Goal: Task Accomplishment & Management: Manage account settings

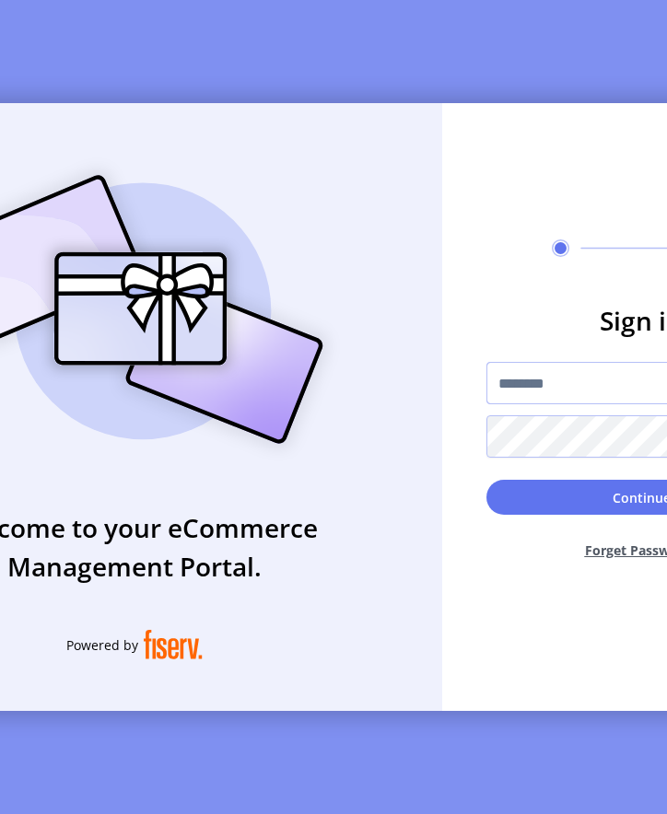
click at [568, 399] on input "text" at bounding box center [640, 383] width 309 height 42
type input "*********"
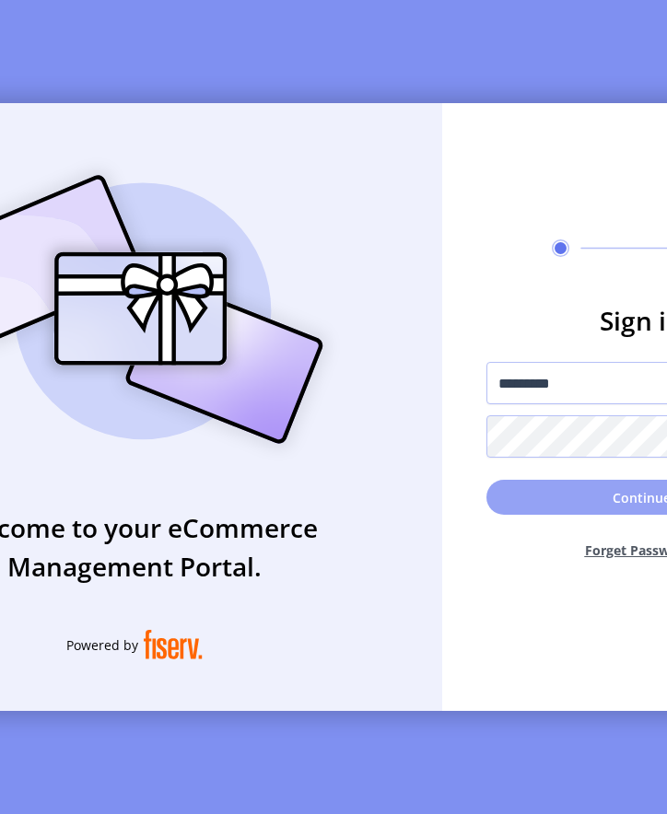
click at [547, 515] on button "Continue" at bounding box center [640, 497] width 309 height 35
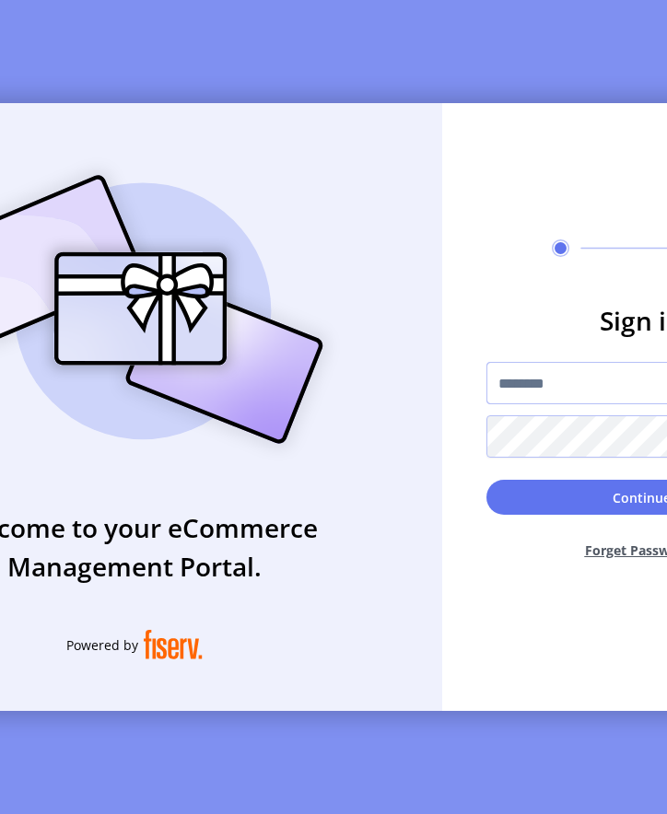
click at [564, 391] on input "text" at bounding box center [640, 383] width 309 height 42
type input "*********"
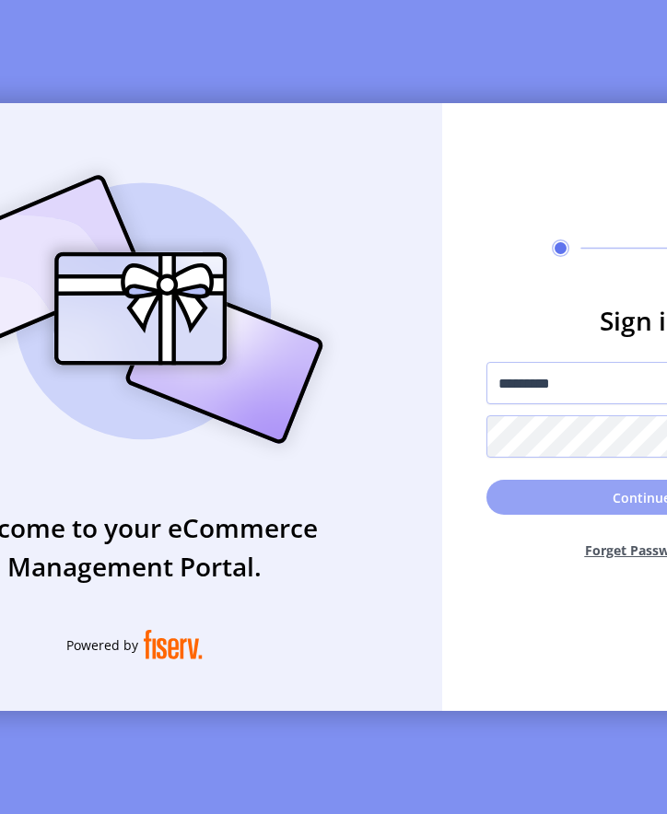
click at [528, 509] on button "Continue" at bounding box center [640, 497] width 309 height 35
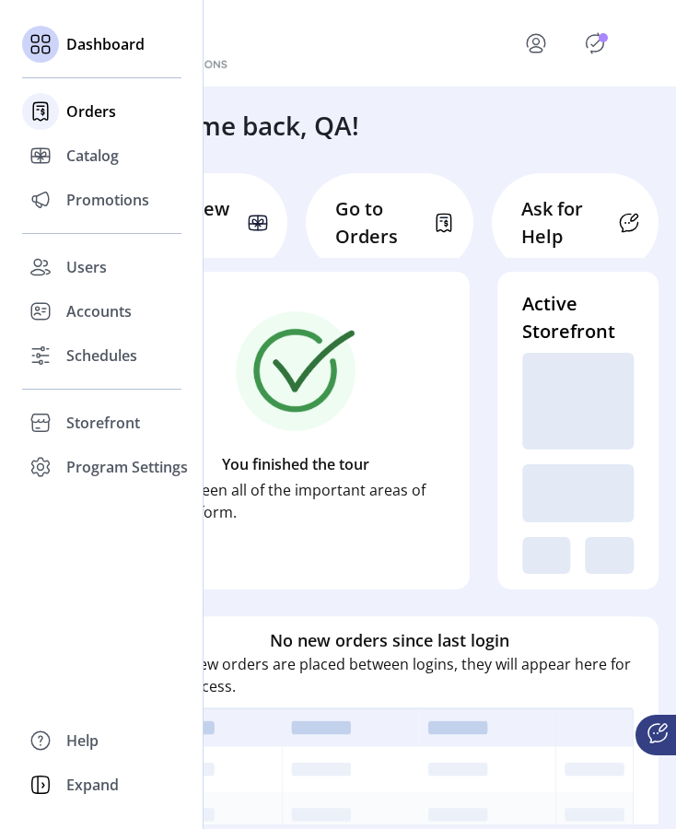
click at [79, 108] on span "Orders" at bounding box center [91, 111] width 50 height 22
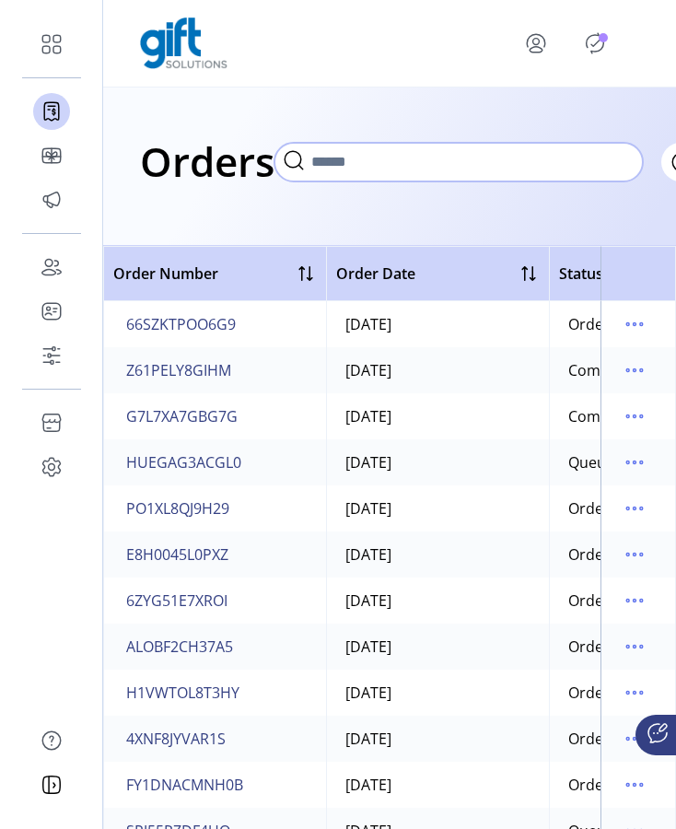
click at [338, 157] on input "text" at bounding box center [458, 162] width 368 height 39
paste input "**********"
type input "**********"
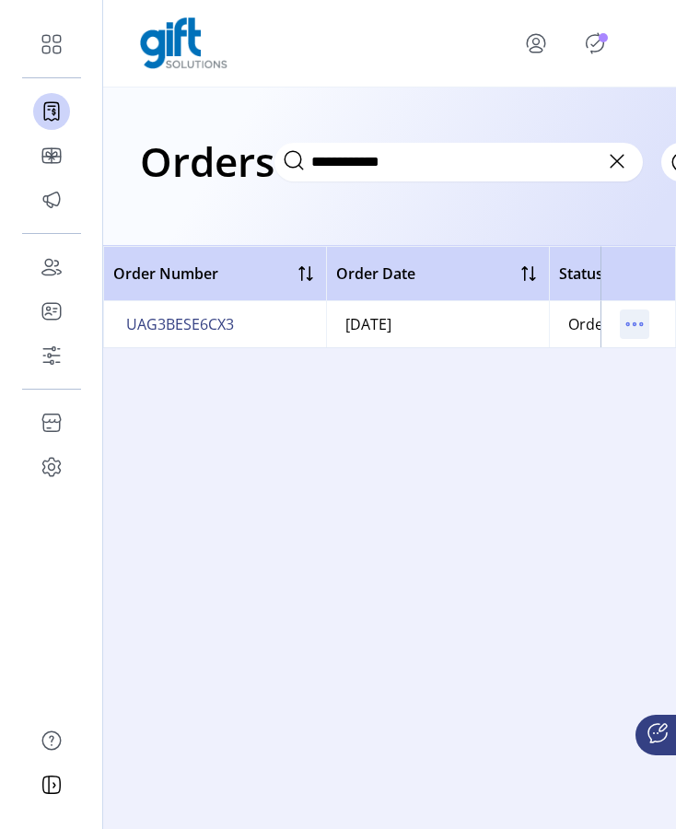
click at [636, 324] on icon "menu" at bounding box center [634, 323] width 29 height 29
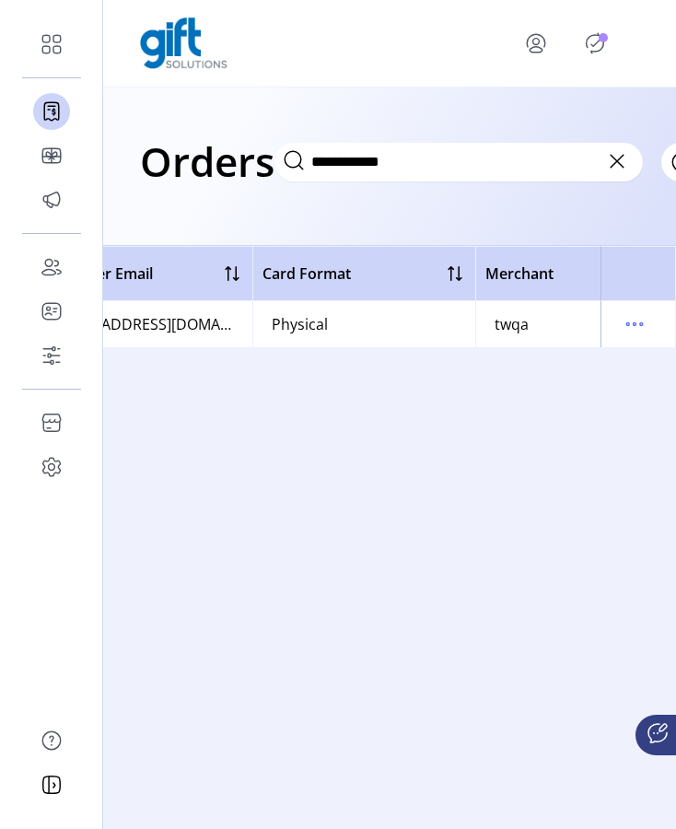
scroll to position [0, 1063]
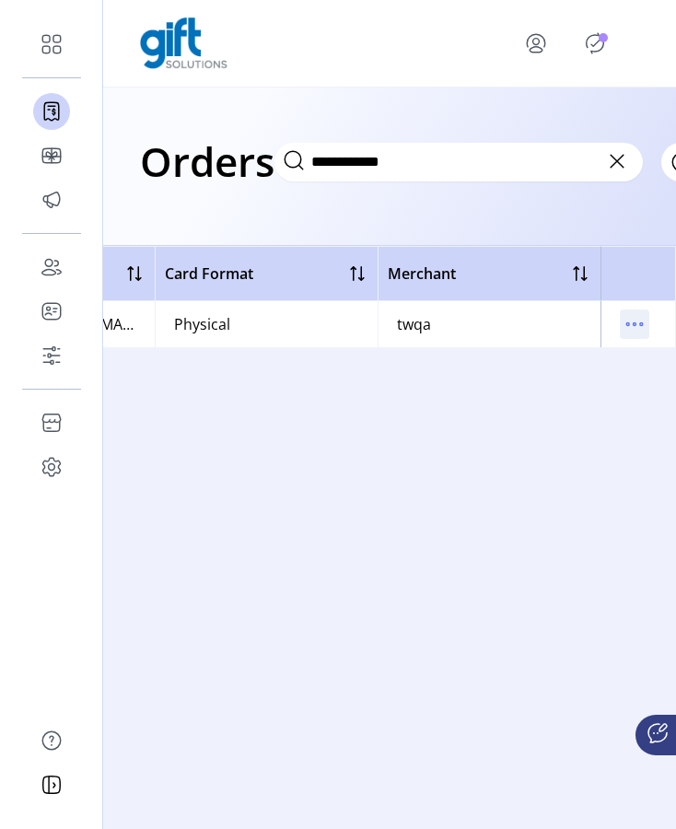
click at [631, 322] on icon "menu" at bounding box center [634, 323] width 29 height 29
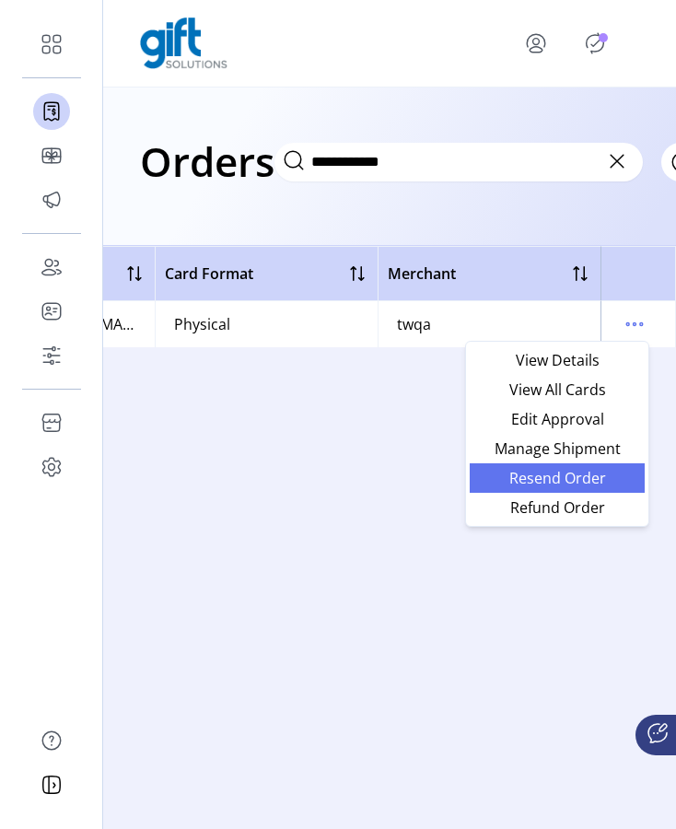
click at [569, 482] on span "Resend Order" at bounding box center [557, 478] width 153 height 15
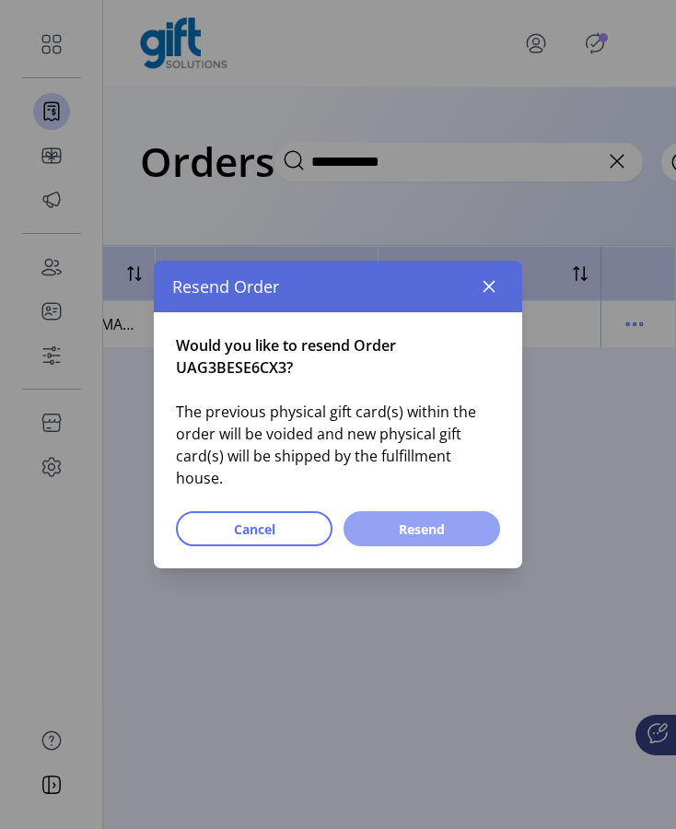
click at [425, 526] on span "Resend" at bounding box center [421, 528] width 109 height 19
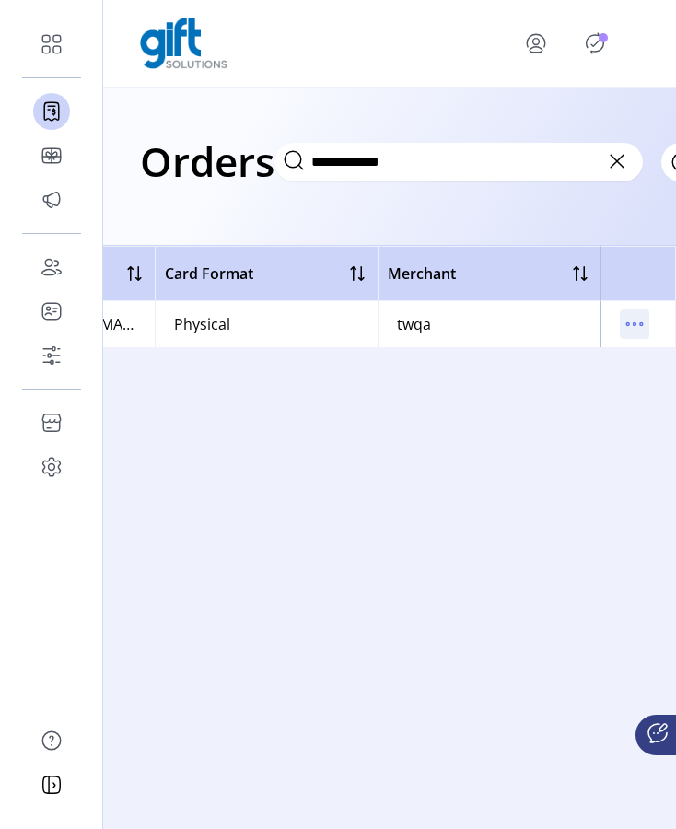
click at [627, 323] on icon "menu" at bounding box center [627, 324] width 3 height 3
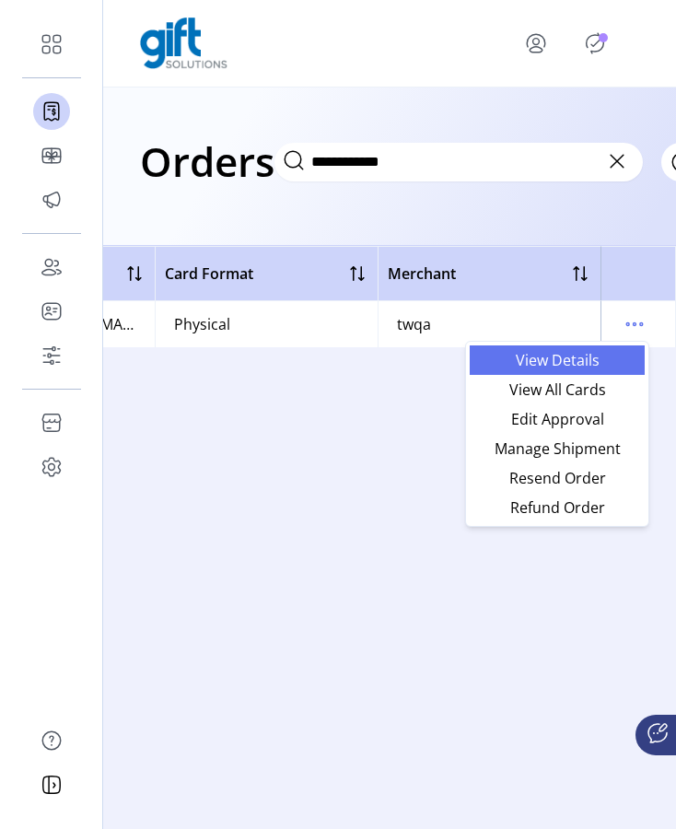
click at [602, 369] on link "View Details" at bounding box center [557, 359] width 175 height 29
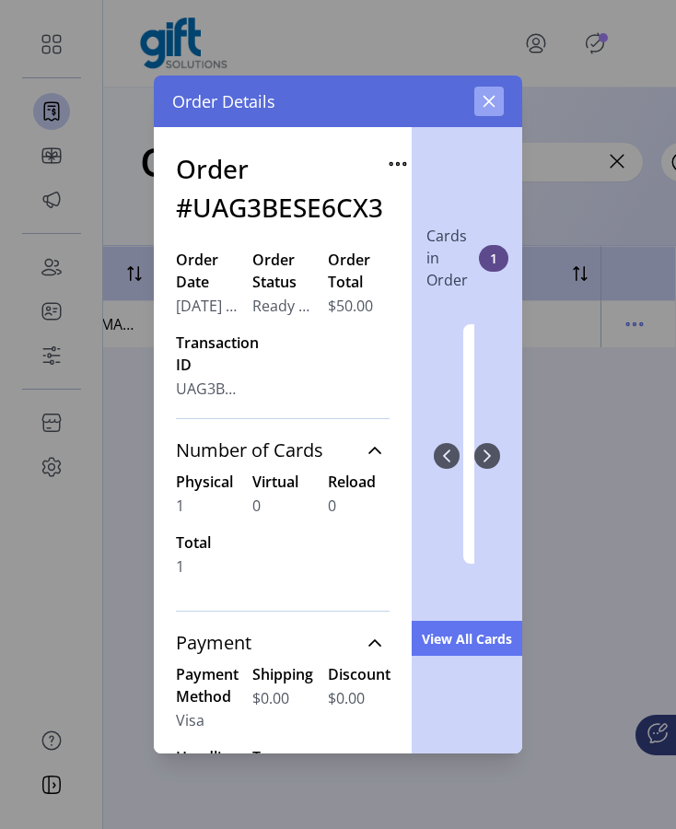
click at [496, 91] on button "button" at bounding box center [488, 101] width 29 height 29
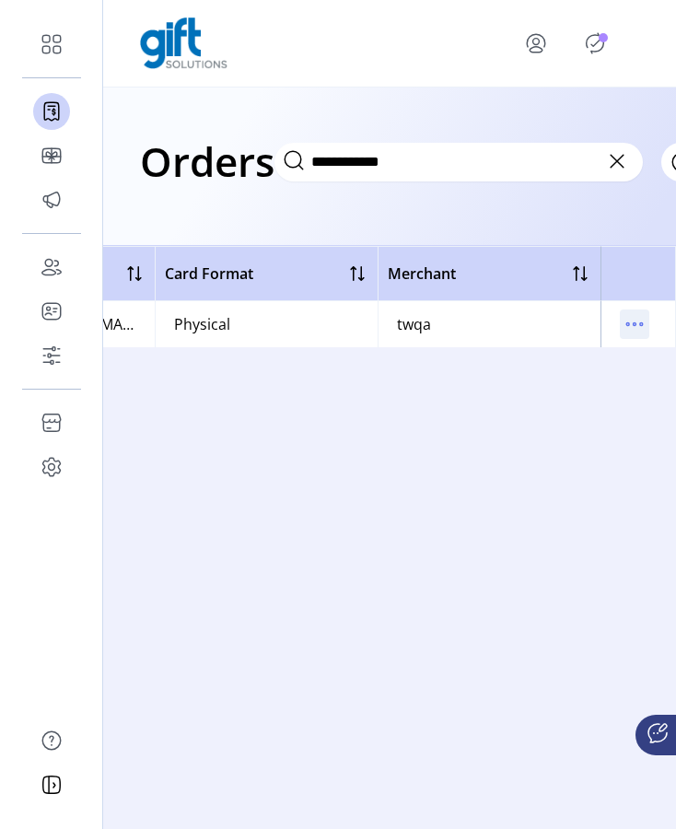
click at [637, 314] on icon "menu" at bounding box center [634, 323] width 29 height 29
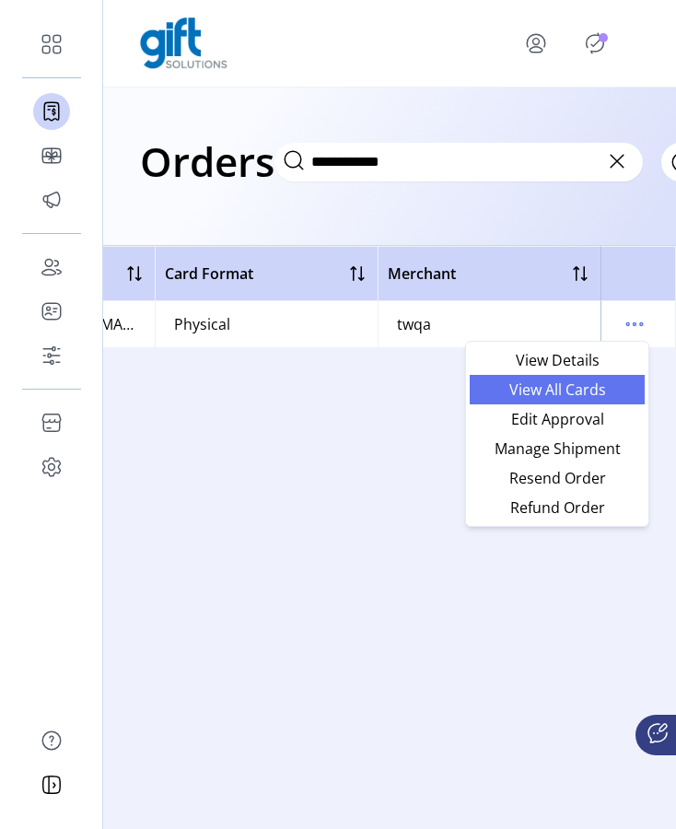
click at [605, 388] on span "View All Cards" at bounding box center [557, 389] width 153 height 15
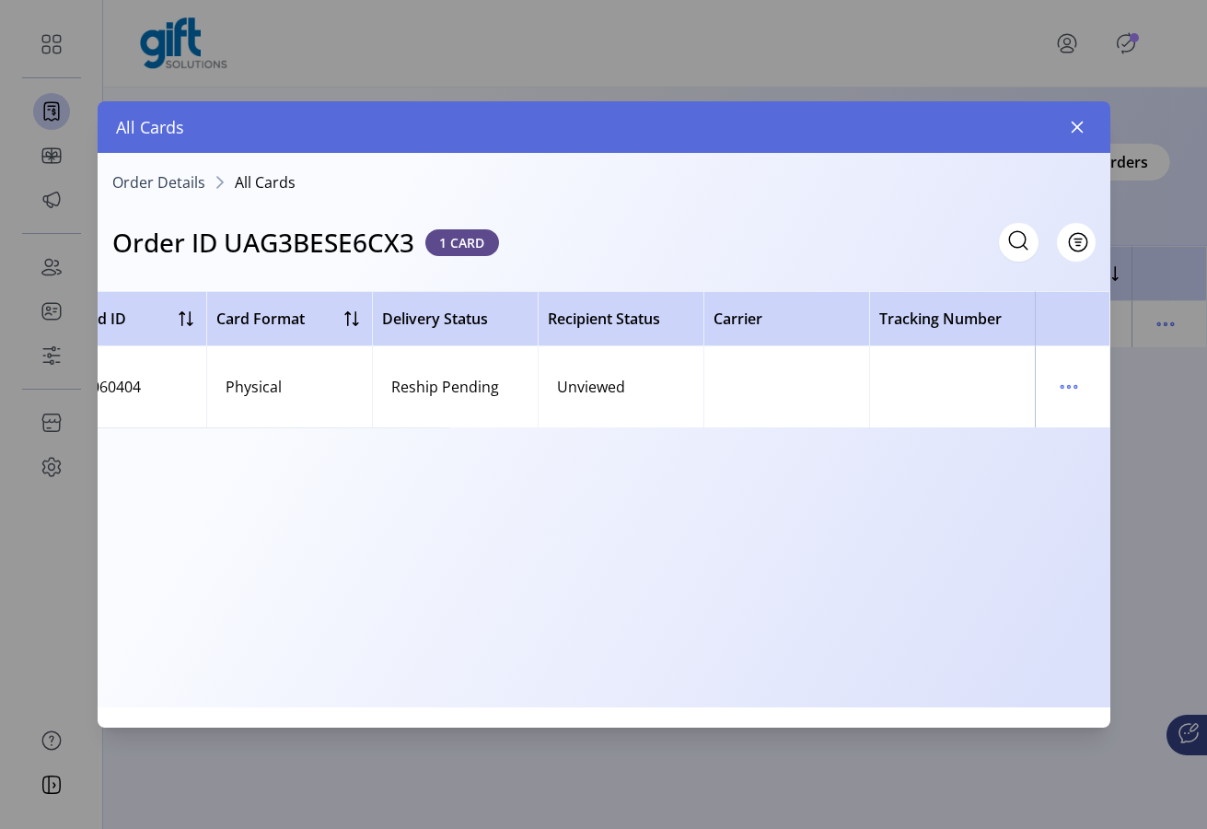
scroll to position [0, 531]
click at [666, 378] on icon "menu" at bounding box center [1068, 386] width 29 height 29
click at [666, 452] on span "Resend Card" at bounding box center [991, 452] width 153 height 15
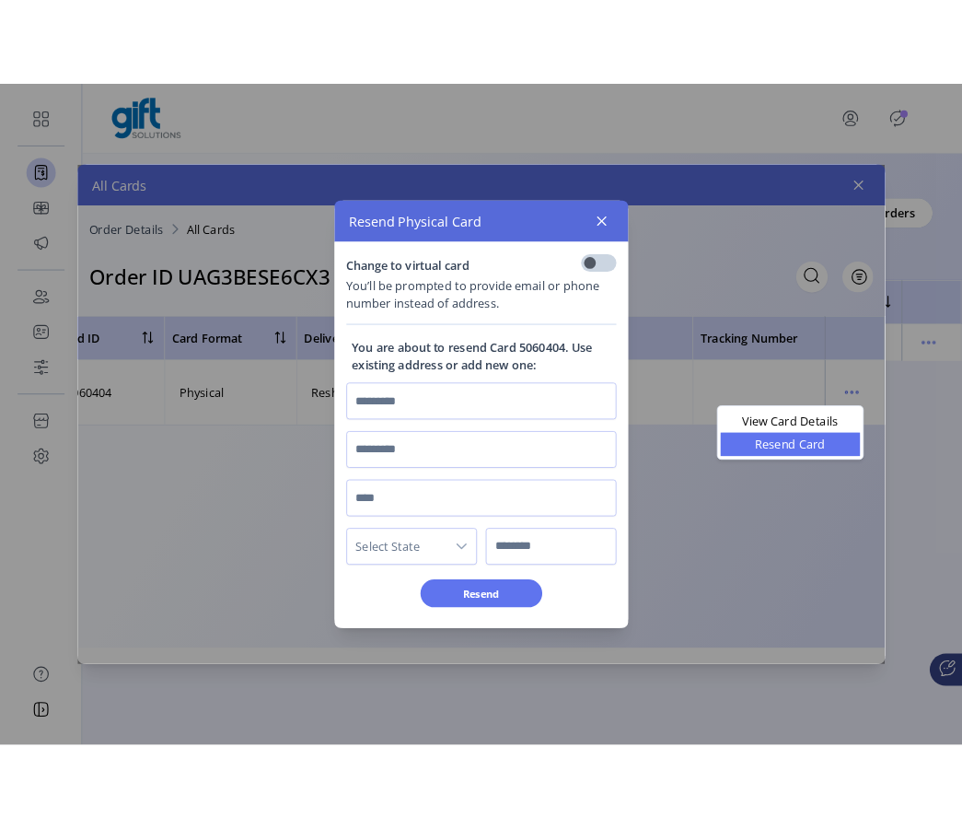
scroll to position [10, 6]
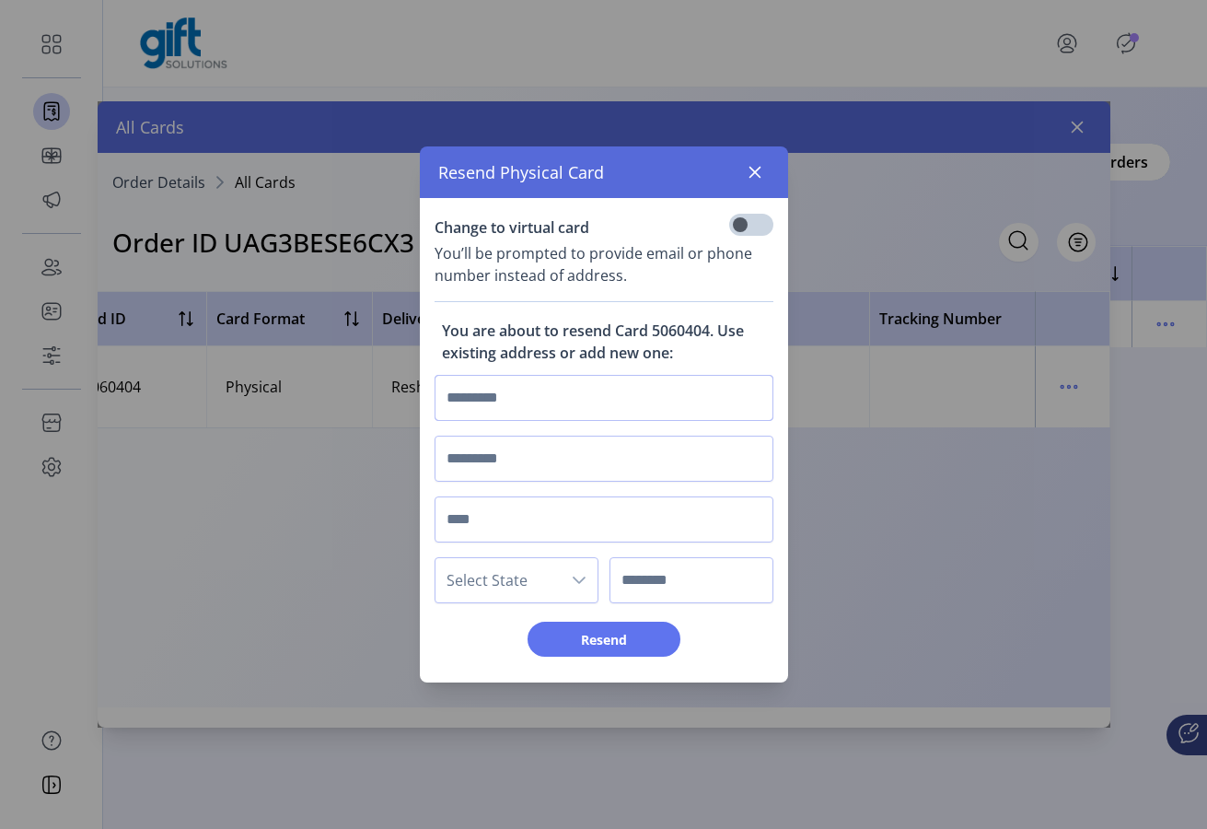
click at [604, 402] on input "text" at bounding box center [604, 398] width 339 height 46
type input "****"
type input "********"
click at [500, 590] on span "Select State" at bounding box center [498, 580] width 125 height 44
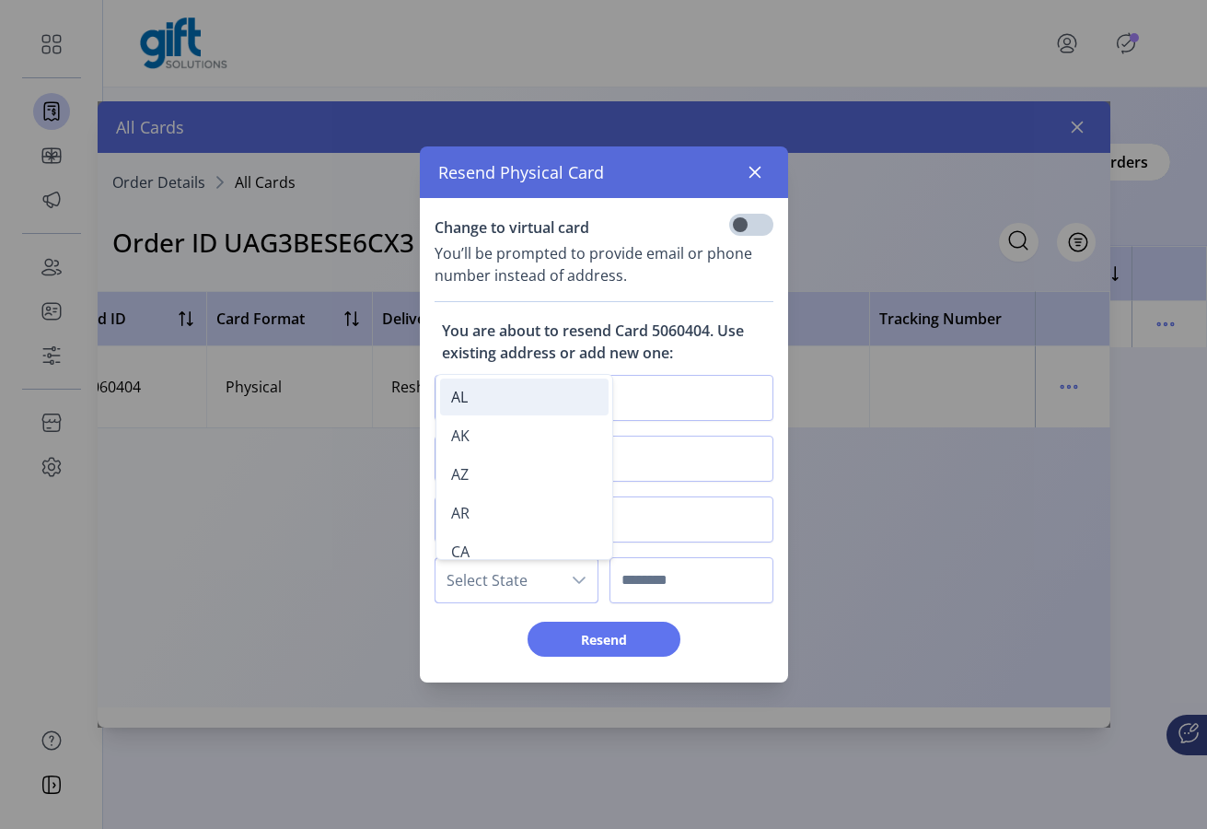
click at [494, 401] on li "AL" at bounding box center [524, 396] width 169 height 37
click at [666, 586] on input "text" at bounding box center [692, 580] width 164 height 46
type input "****"
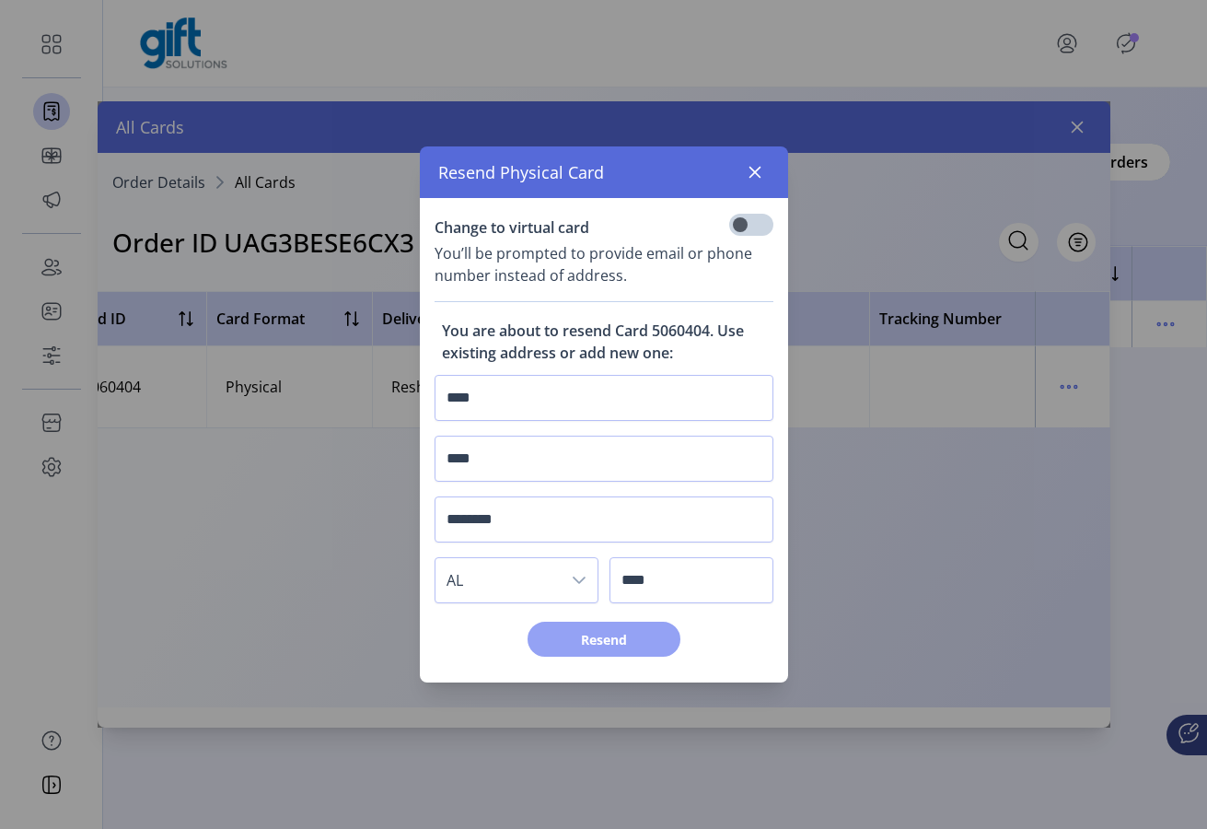
click at [595, 634] on span "Resend" at bounding box center [604, 639] width 105 height 19
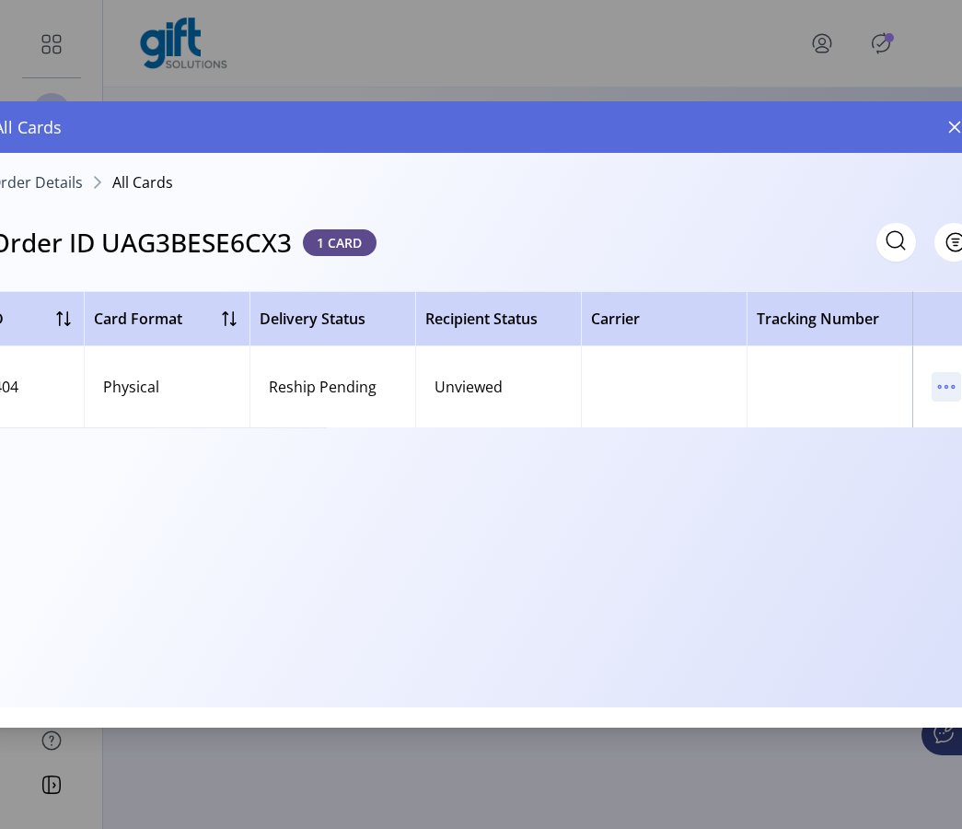
click at [666, 390] on icon "menu" at bounding box center [946, 386] width 29 height 29
click at [666, 457] on span "Resend Card" at bounding box center [869, 452] width 153 height 15
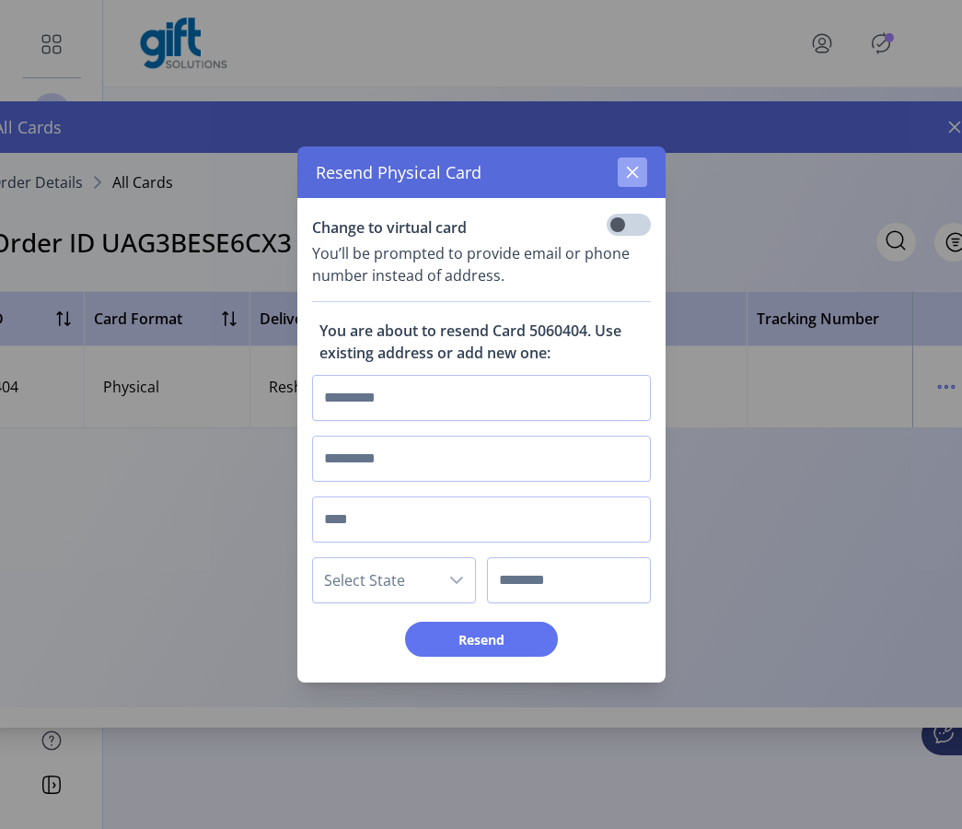
click at [631, 171] on icon "button" at bounding box center [632, 173] width 12 height 12
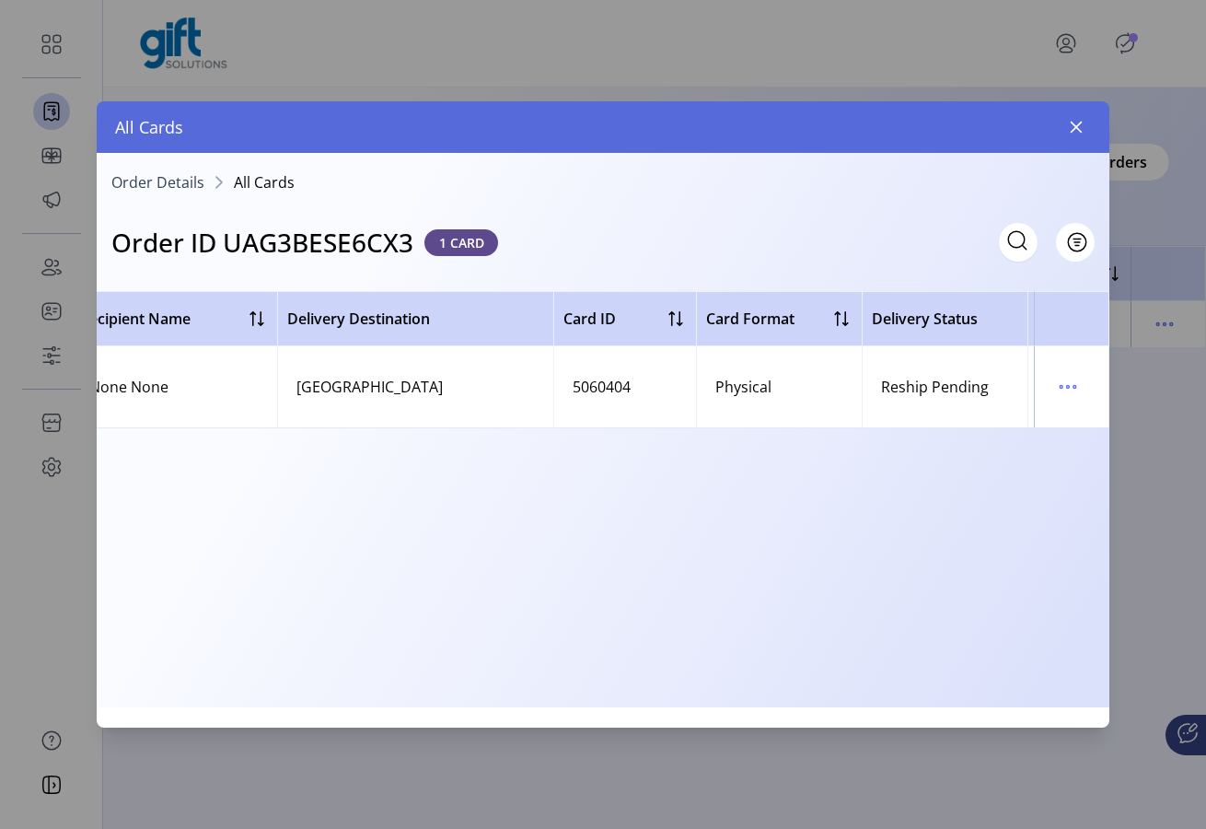
scroll to position [0, 0]
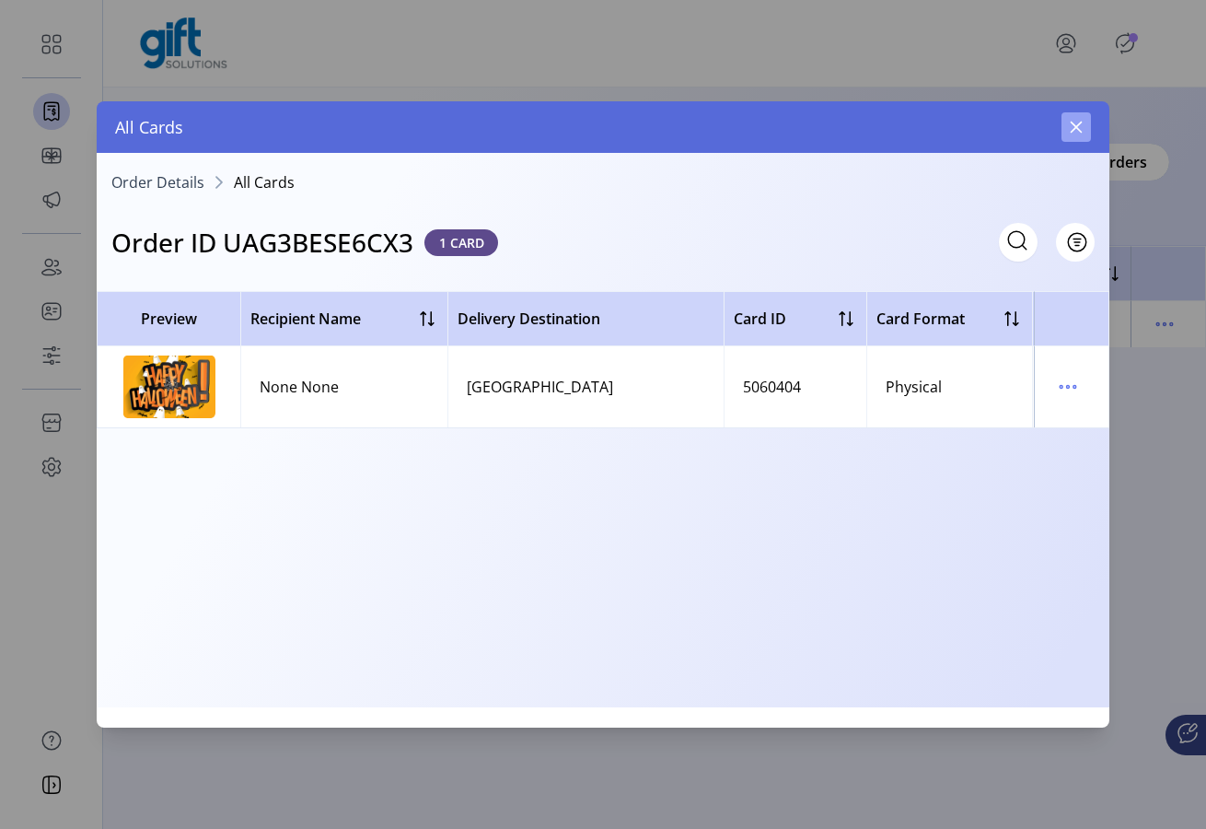
click at [666, 124] on icon "button" at bounding box center [1076, 127] width 15 height 15
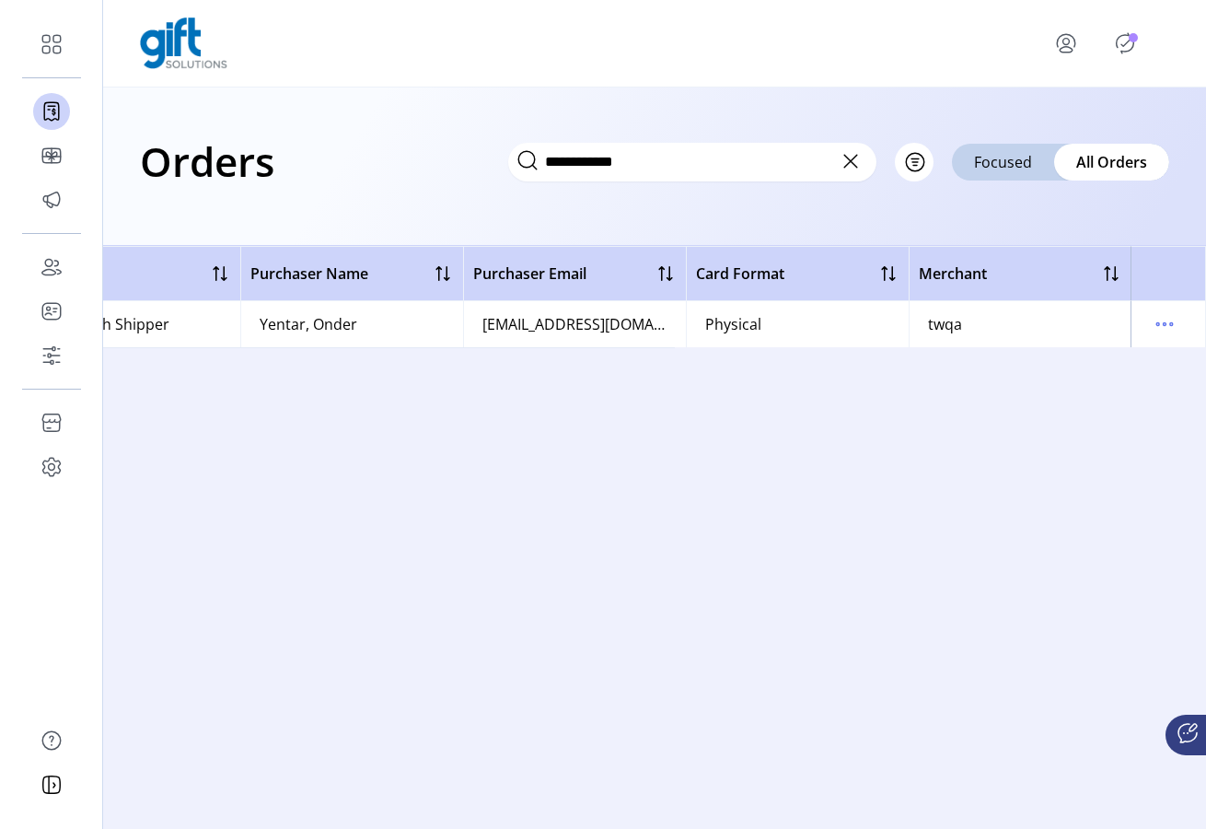
click at [666, 162] on icon at bounding box center [850, 160] width 29 height 29
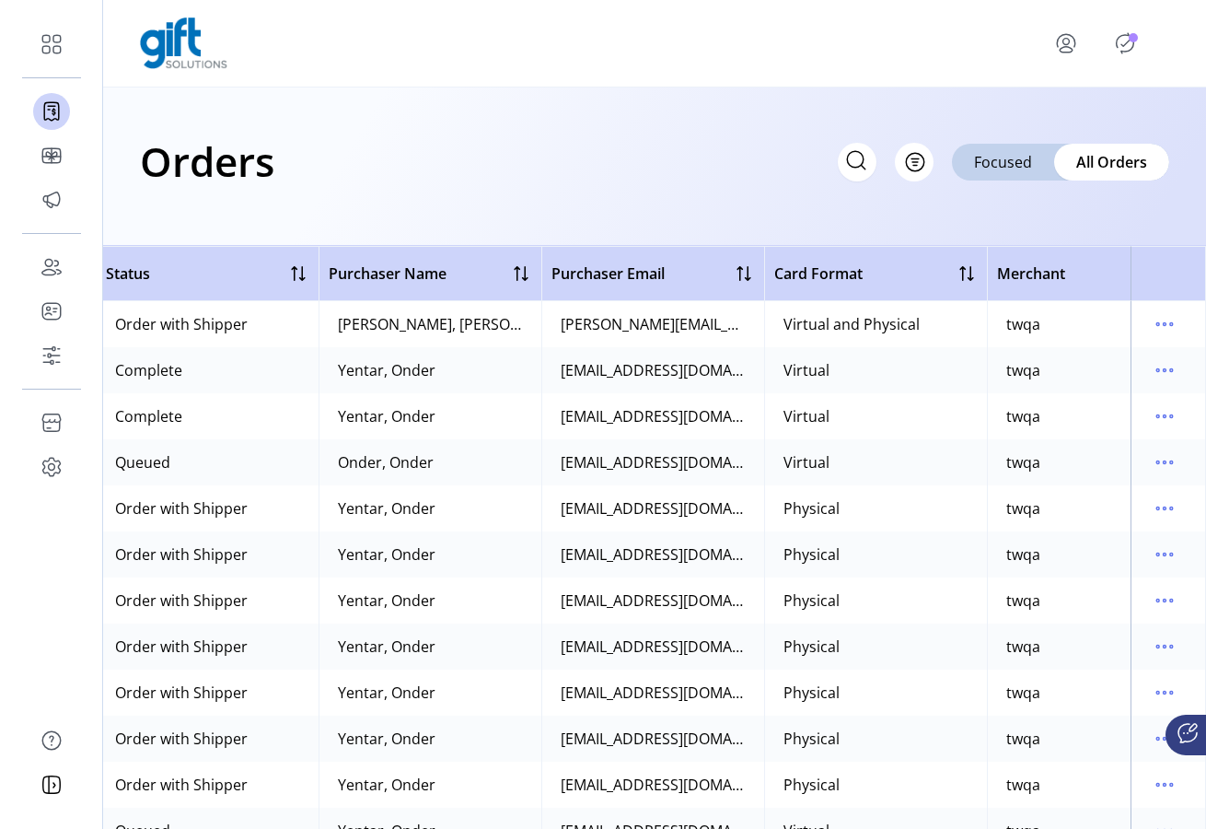
scroll to position [0, 541]
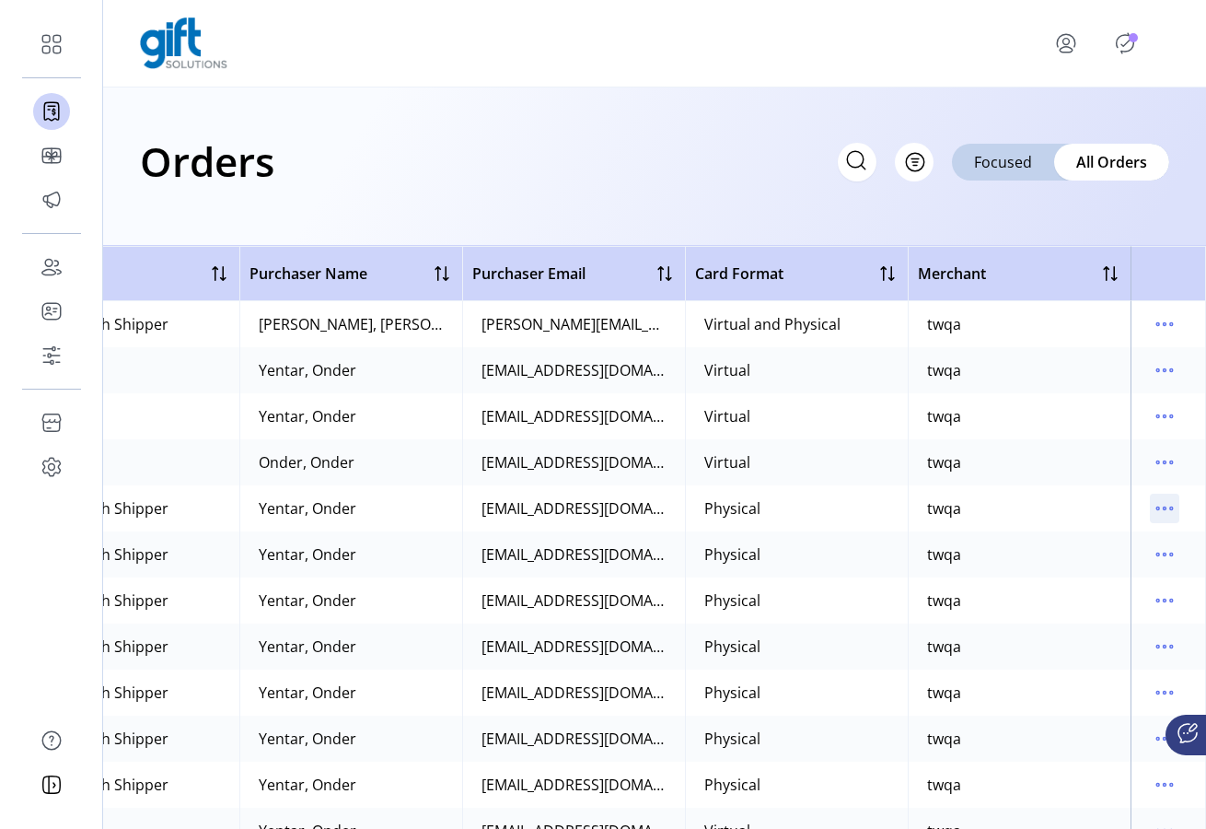
click at [666, 507] on icon "menu" at bounding box center [1171, 508] width 3 height 3
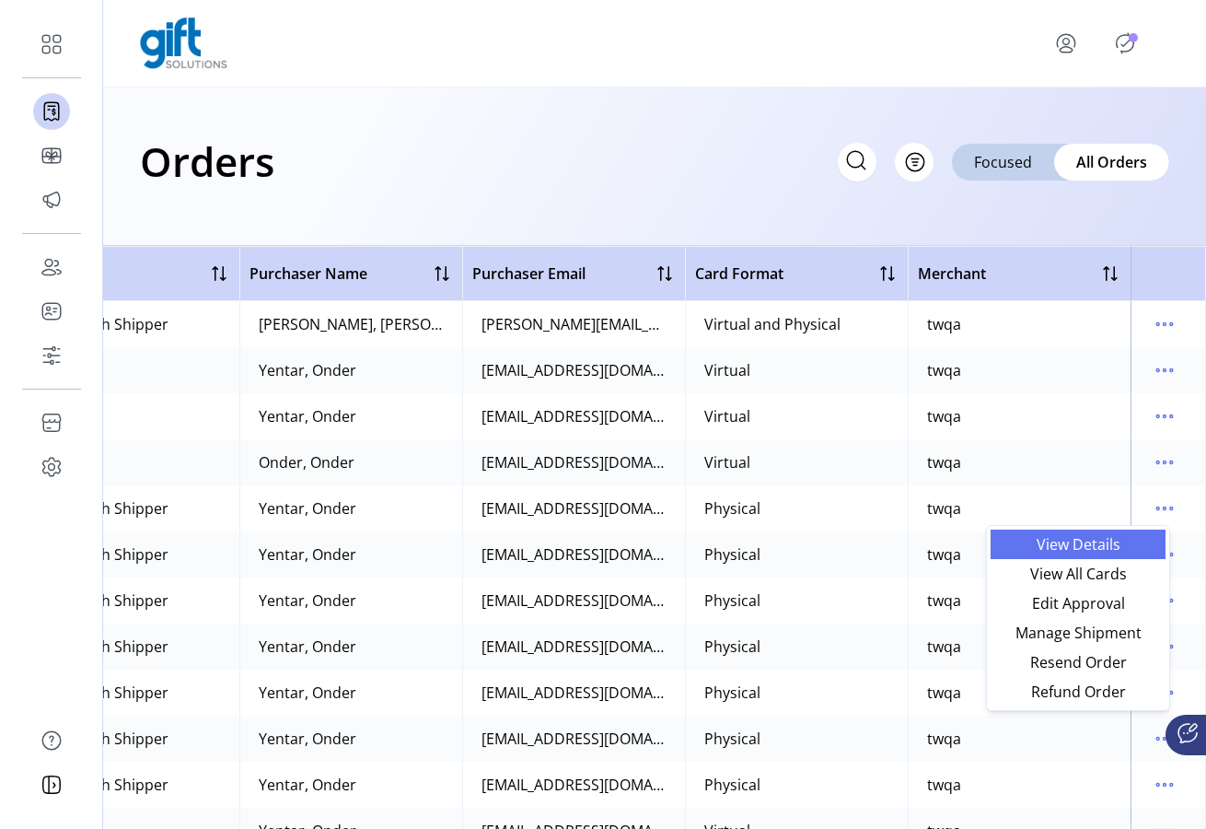
click at [666, 539] on span "View Details" at bounding box center [1078, 544] width 153 height 15
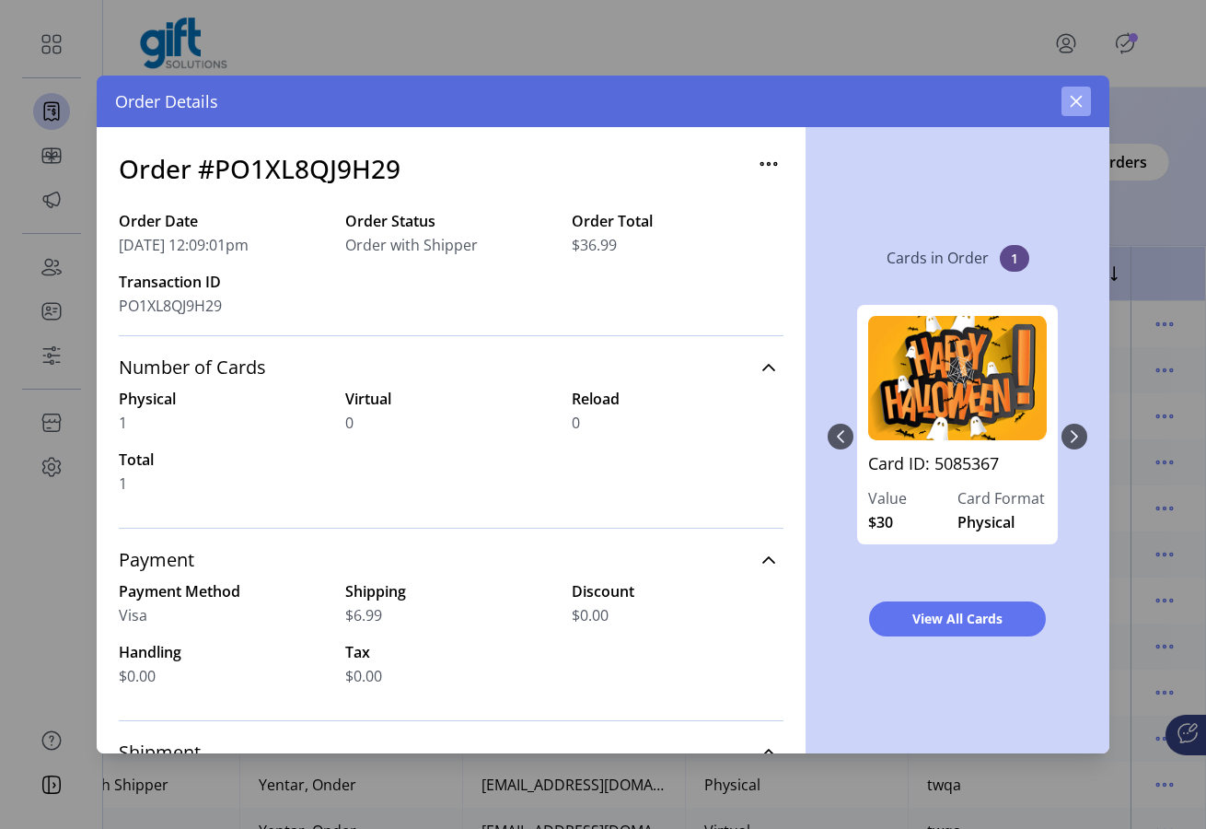
click at [666, 100] on icon "button" at bounding box center [1077, 102] width 12 height 12
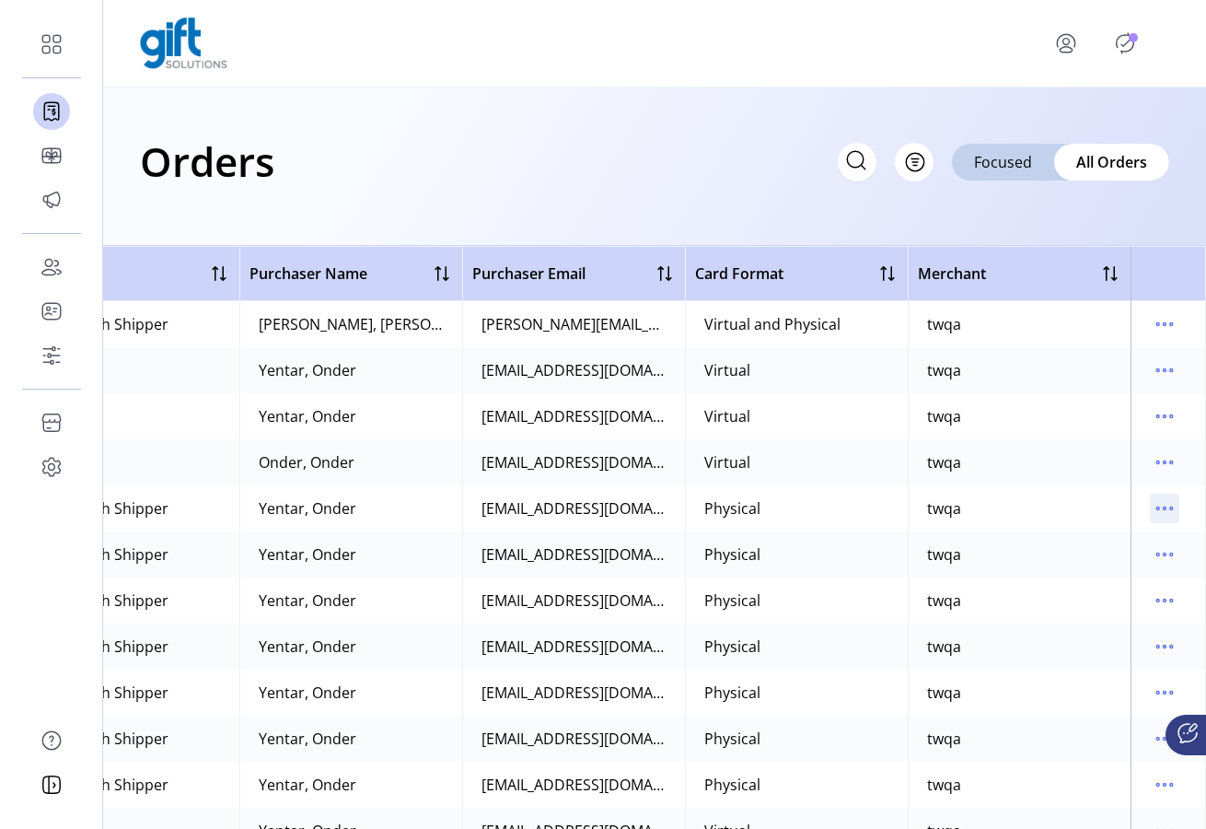
click at [666, 505] on icon "menu" at bounding box center [1164, 508] width 29 height 29
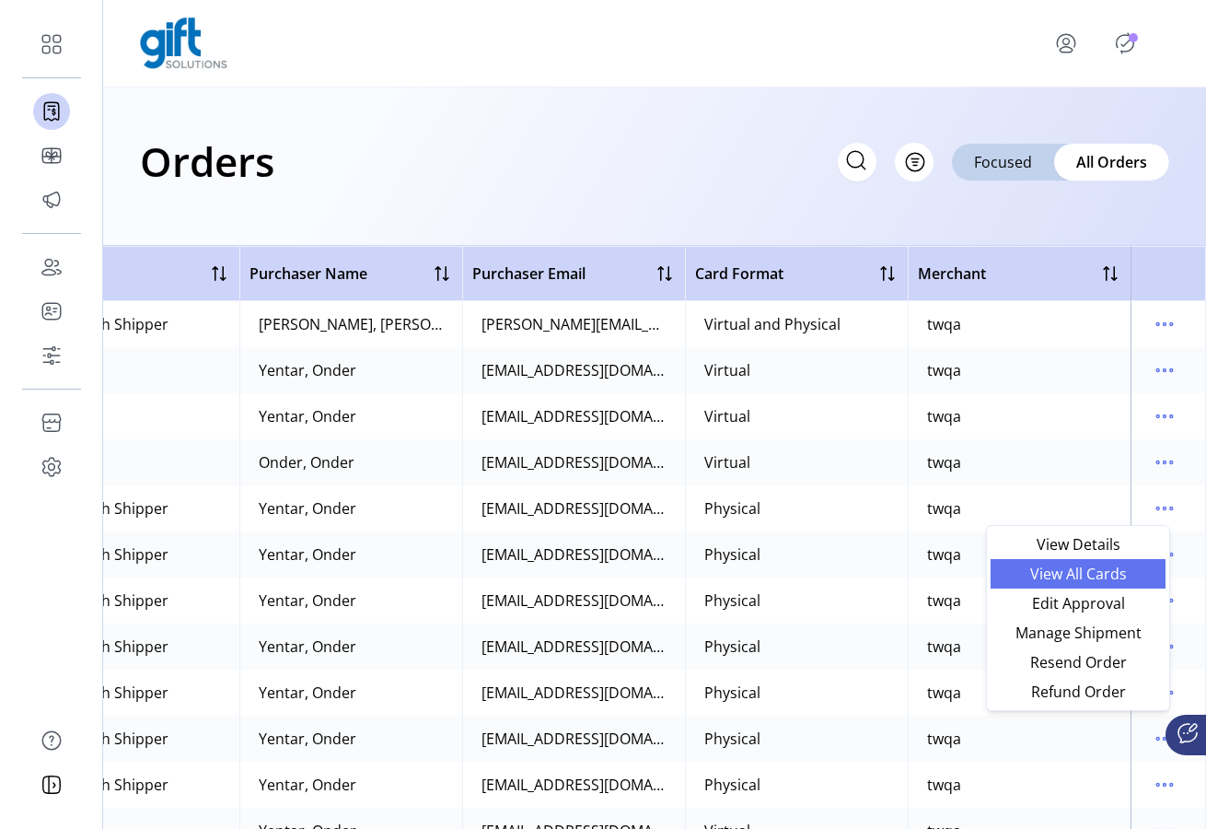
click at [666, 566] on span "View All Cards" at bounding box center [1078, 573] width 153 height 15
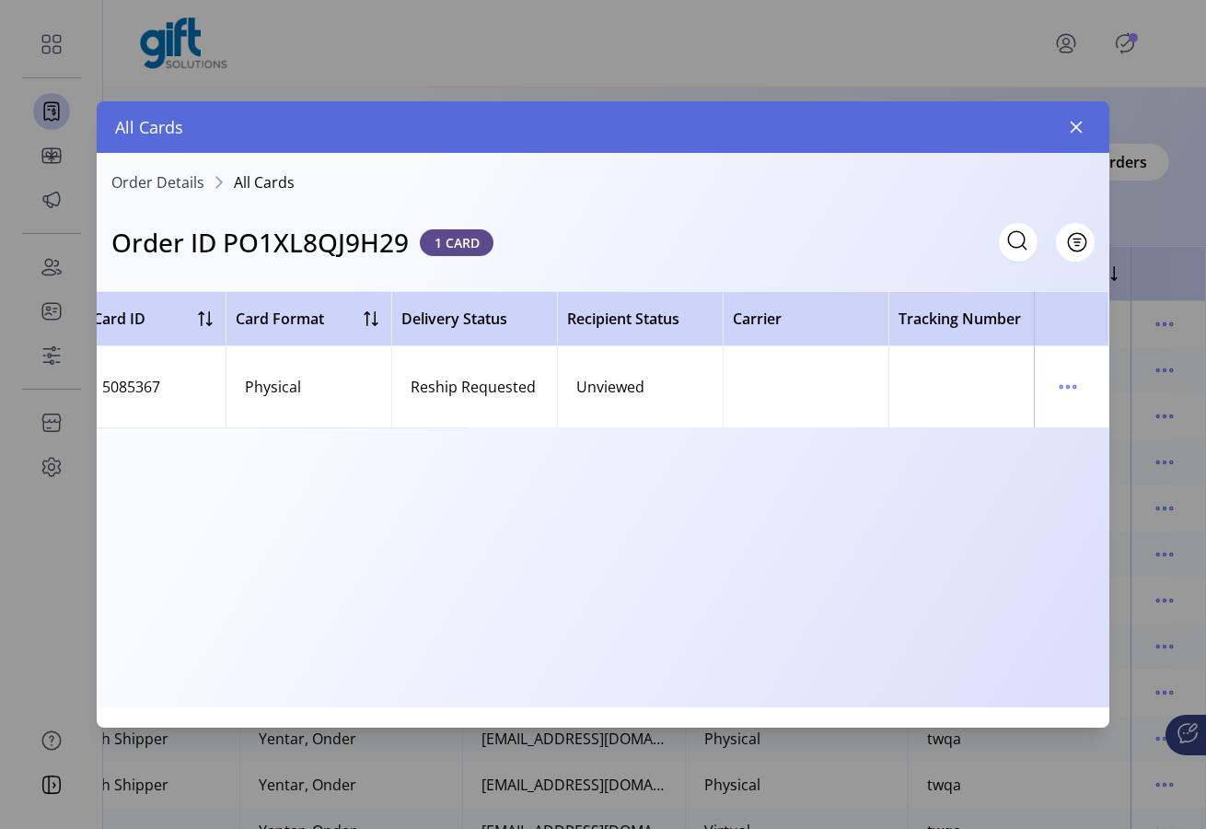
scroll to position [0, 661]
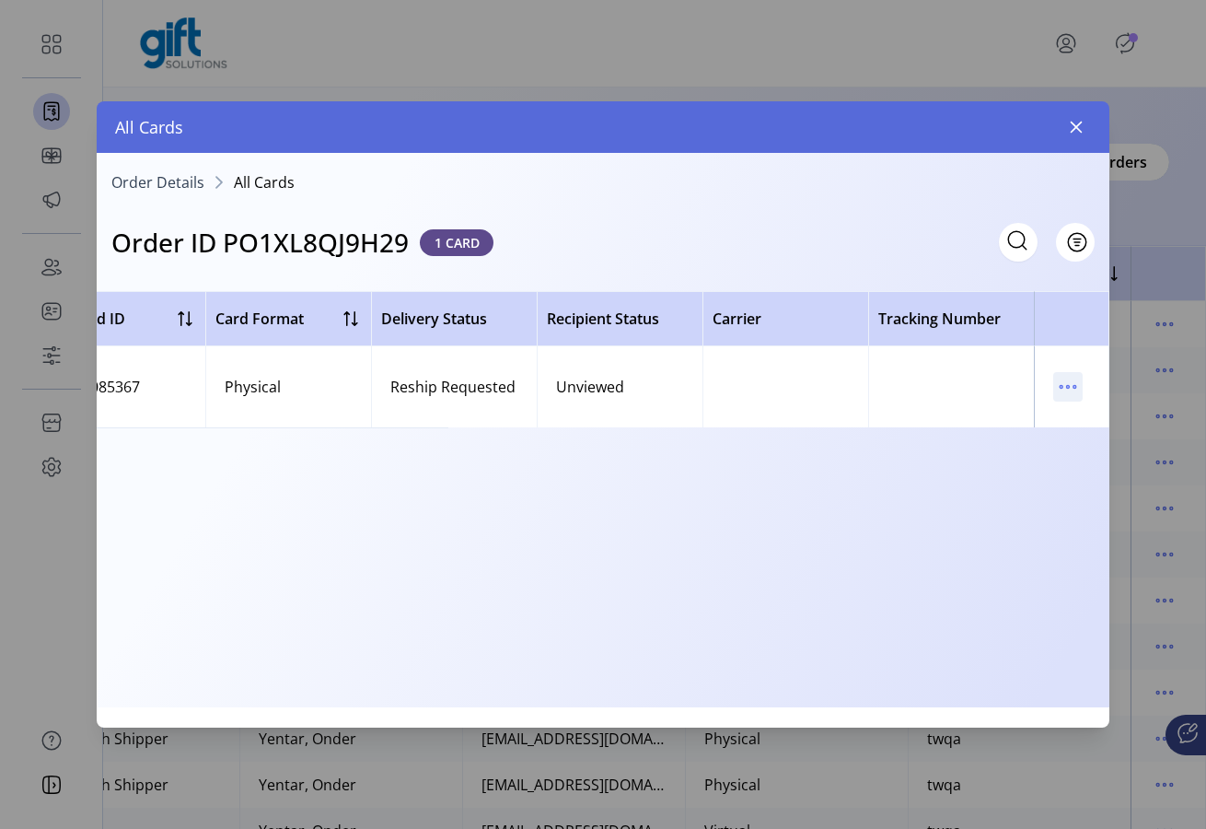
click at [666, 373] on icon "menu" at bounding box center [1067, 386] width 29 height 29
click at [666, 456] on span "Resend Card" at bounding box center [990, 452] width 153 height 15
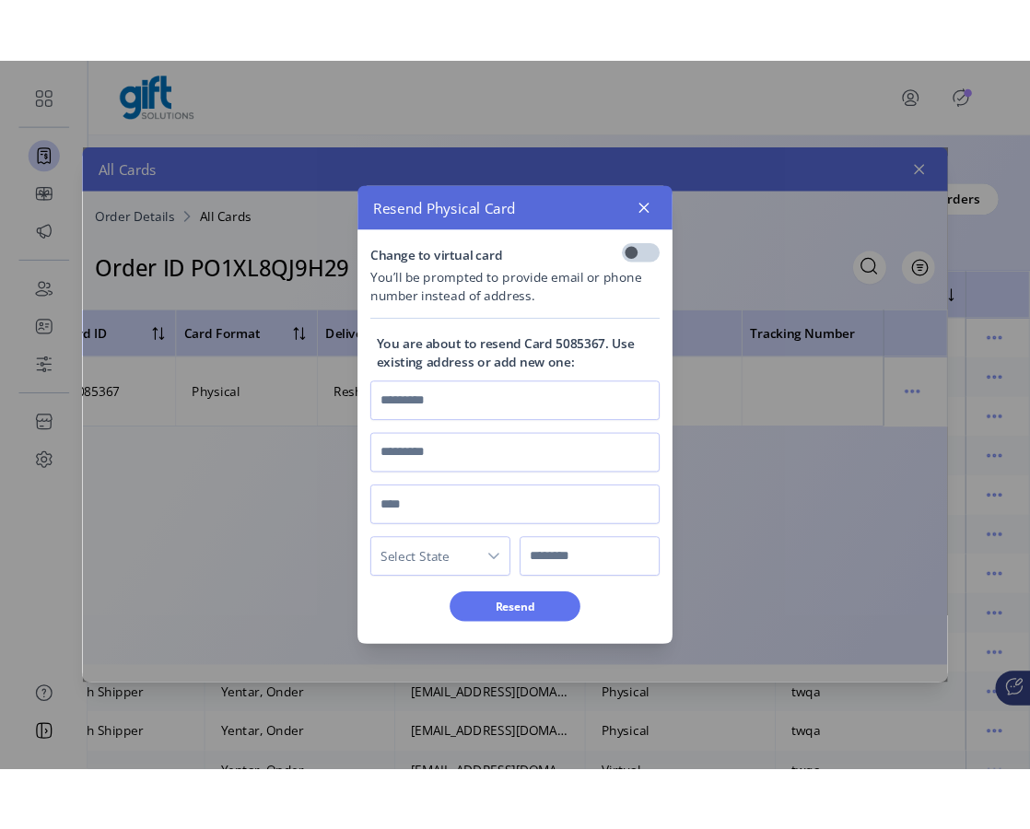
scroll to position [10, 6]
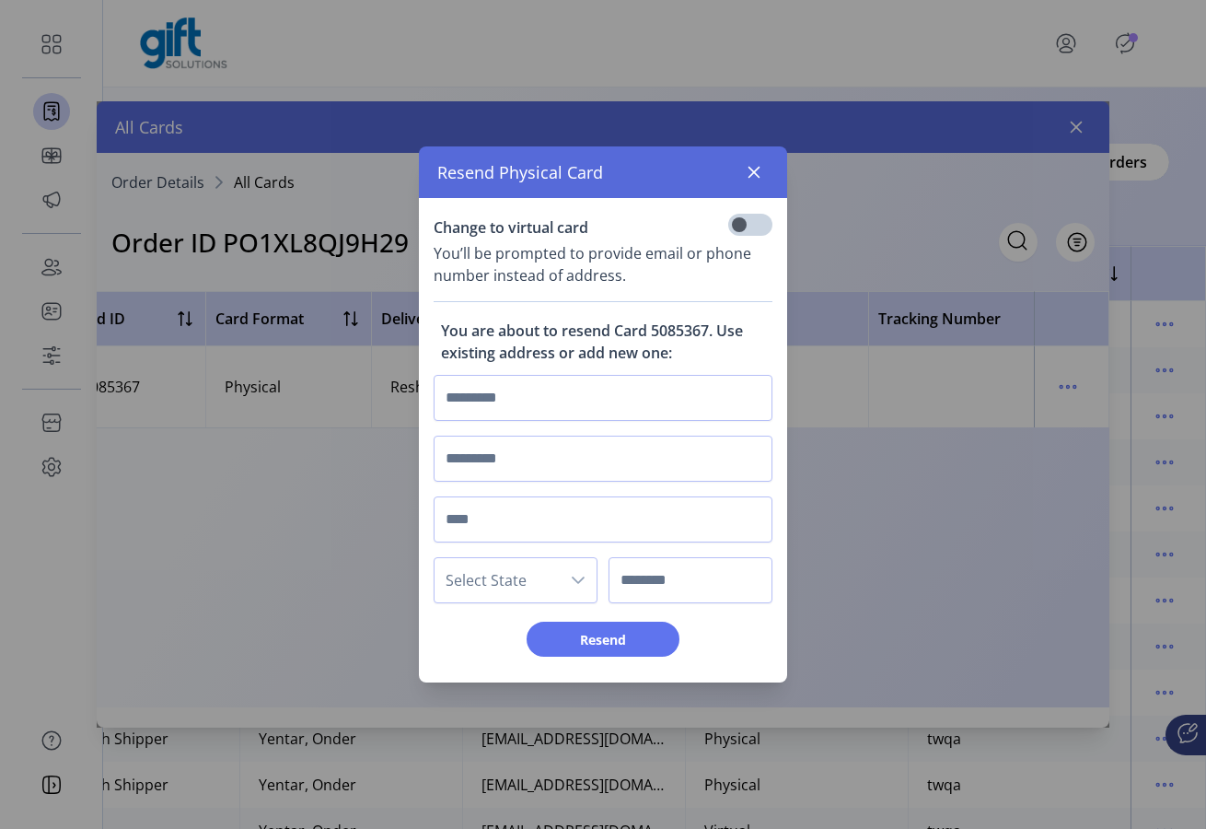
click at [666, 325] on p "You are about to resend Card 5085367. Use existing address or add new one:" at bounding box center [603, 342] width 339 height 44
copy p "5085367"
click at [666, 167] on icon "button" at bounding box center [754, 172] width 15 height 15
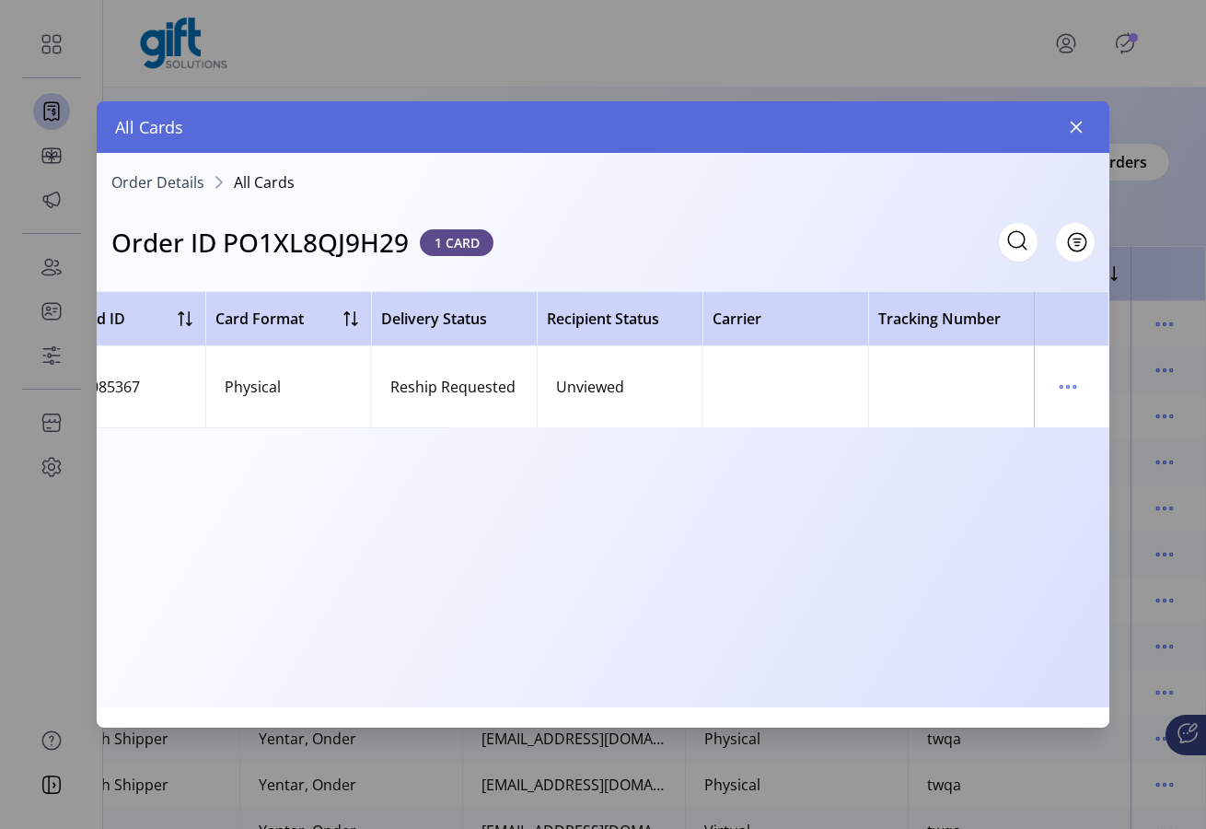
click at [378, 232] on h3 "Order ID PO1XL8QJ9H29" at bounding box center [259, 242] width 297 height 39
copy h3 "PO1XL8QJ9H29"
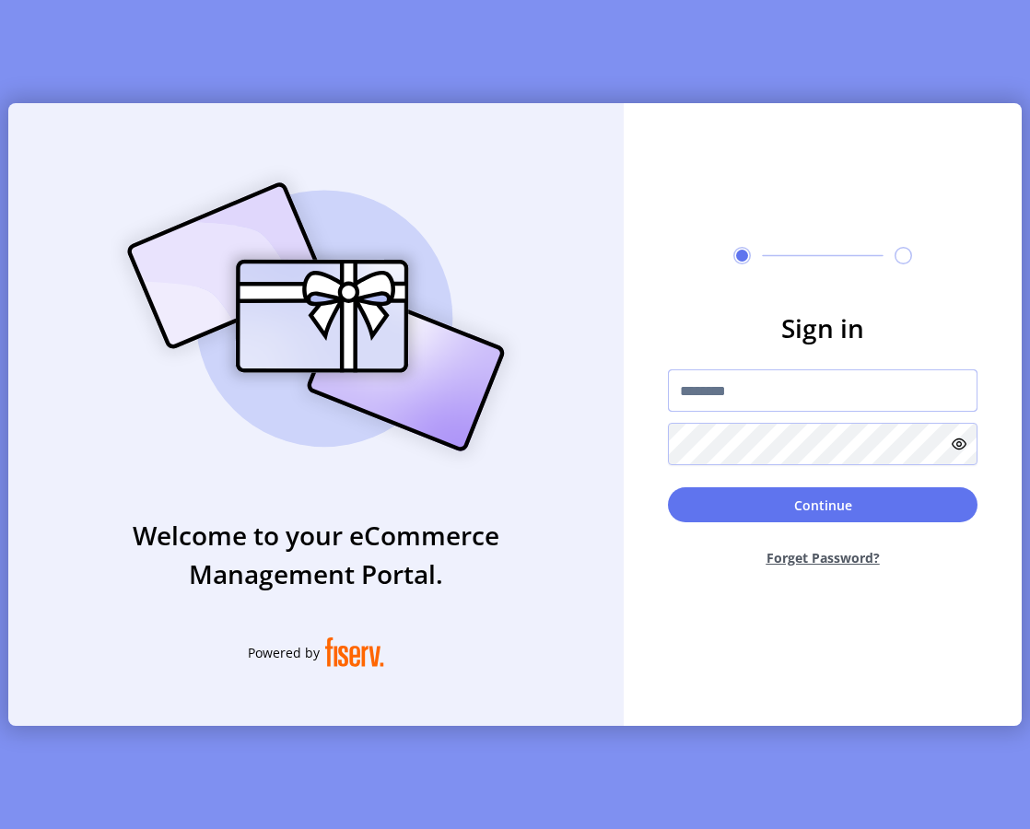
click at [666, 383] on input "text" at bounding box center [822, 390] width 309 height 42
type input "*********"
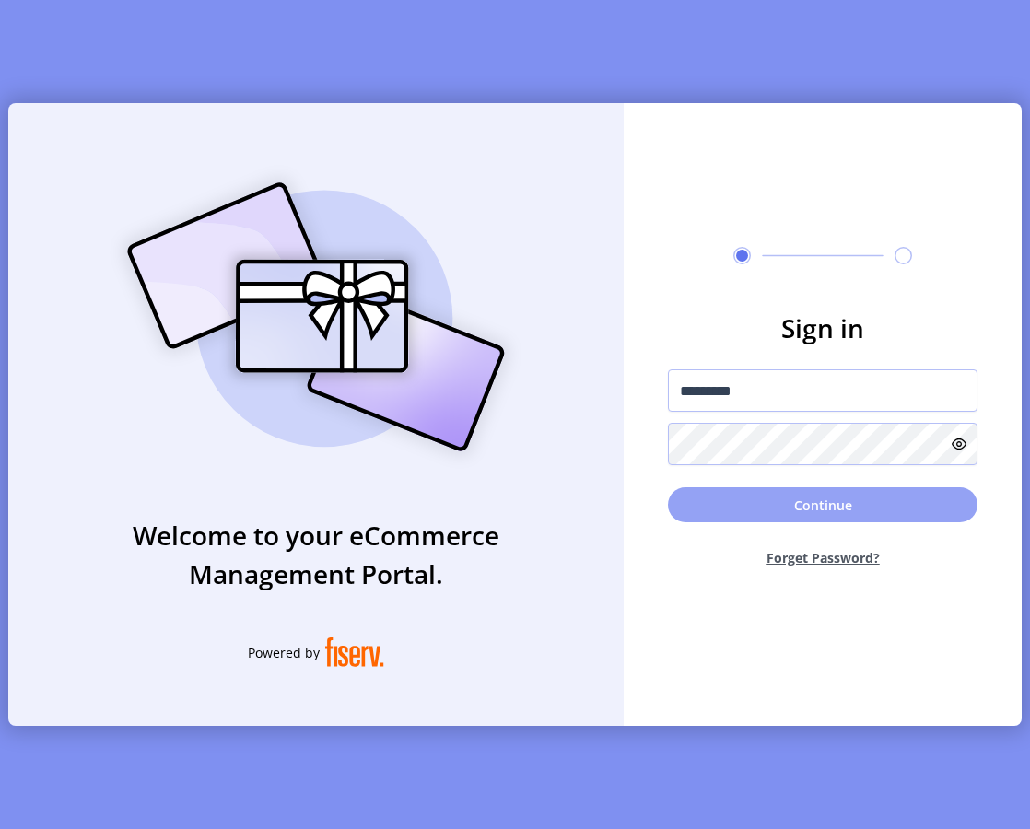
click at [666, 494] on button "Continue" at bounding box center [822, 504] width 309 height 35
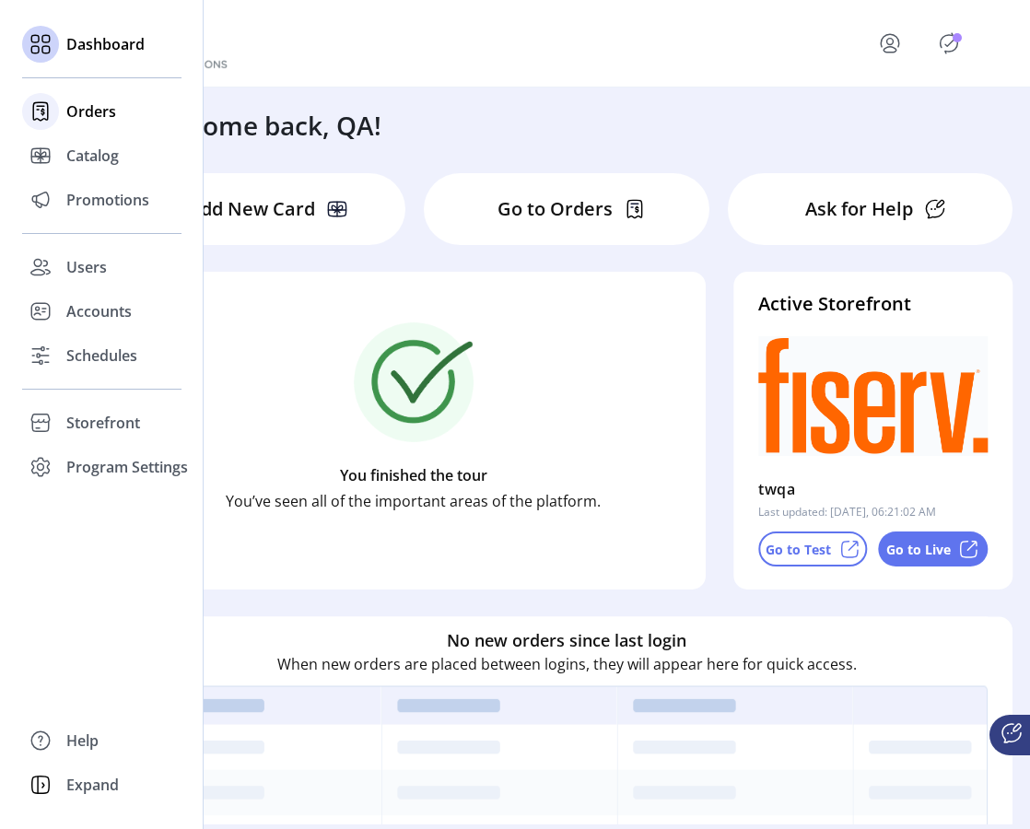
click at [96, 118] on span "Orders" at bounding box center [91, 111] width 50 height 22
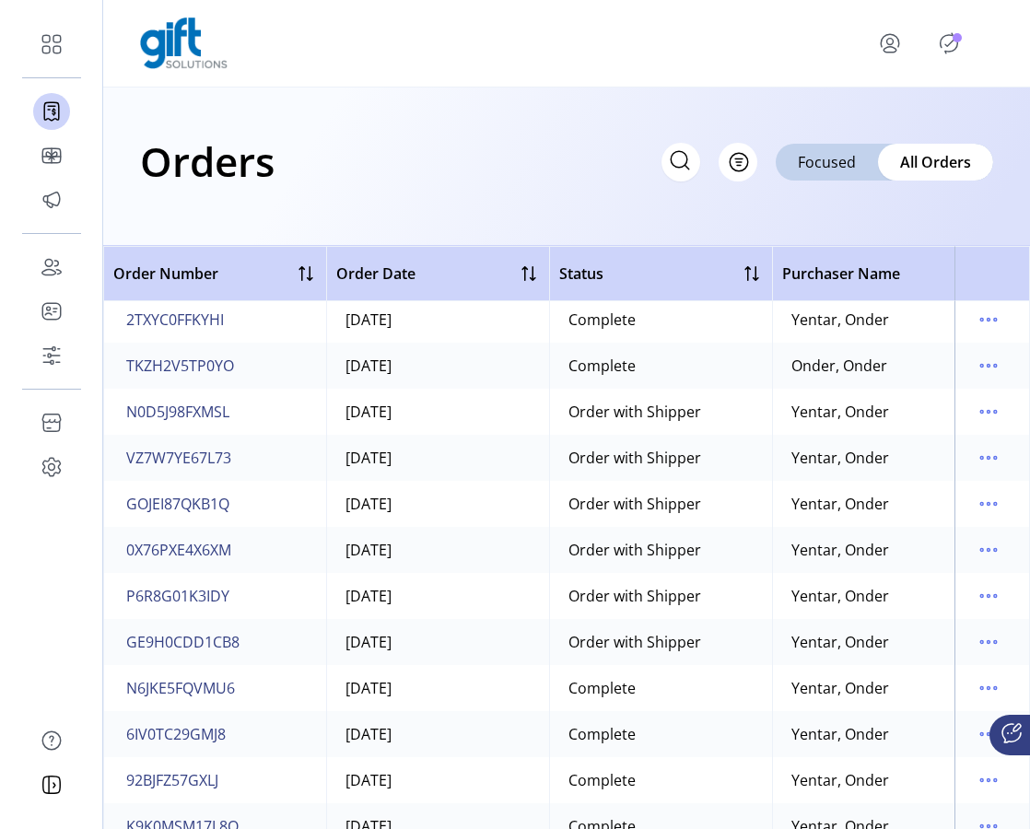
scroll to position [2429, 0]
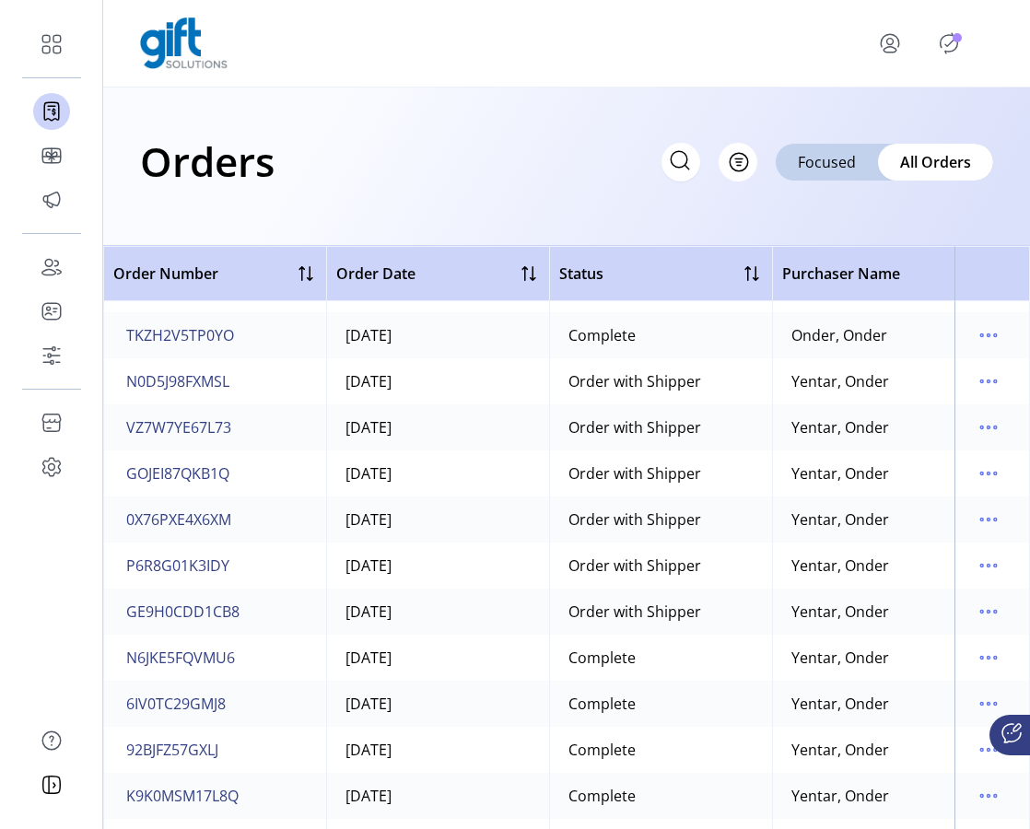
click at [666, 154] on icon at bounding box center [679, 159] width 29 height 29
paste input "**********"
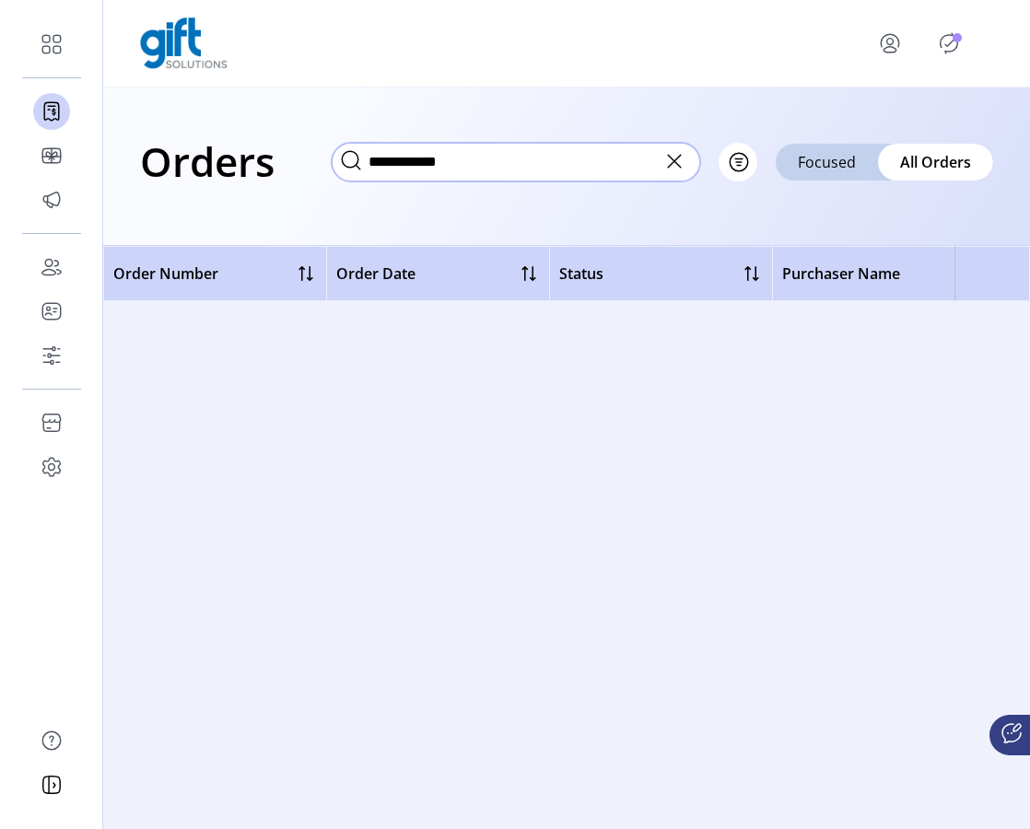
type input "**********"
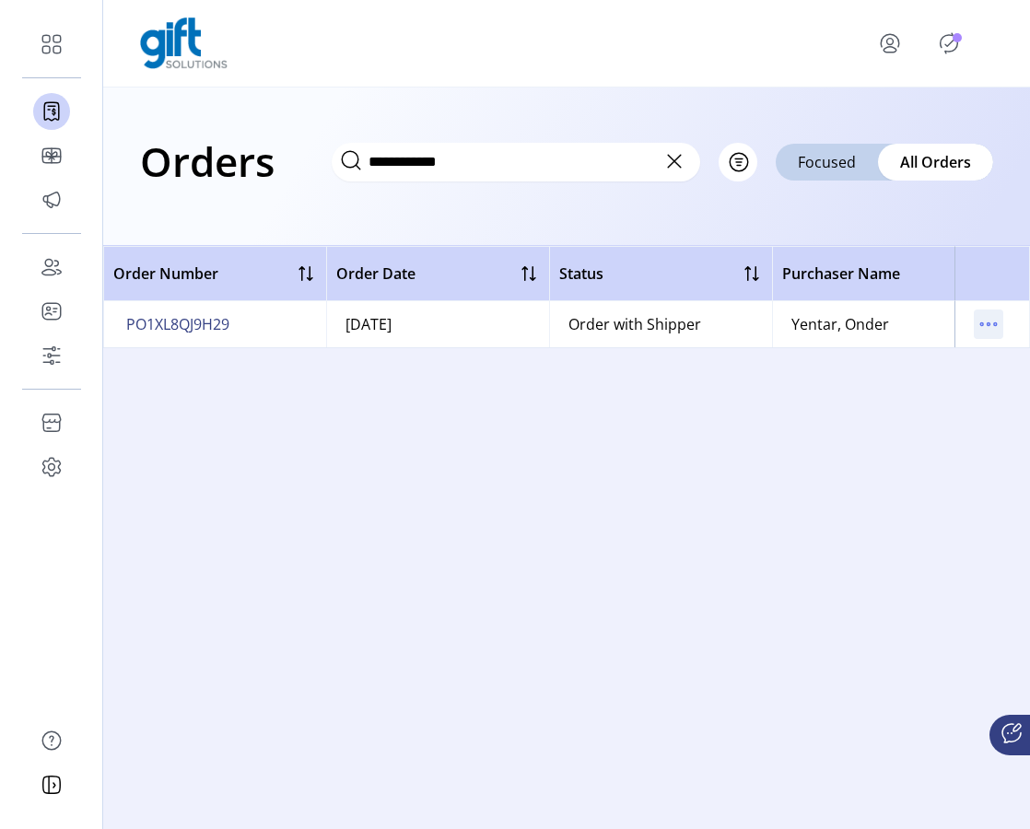
click at [666, 320] on icon "menu" at bounding box center [987, 323] width 29 height 29
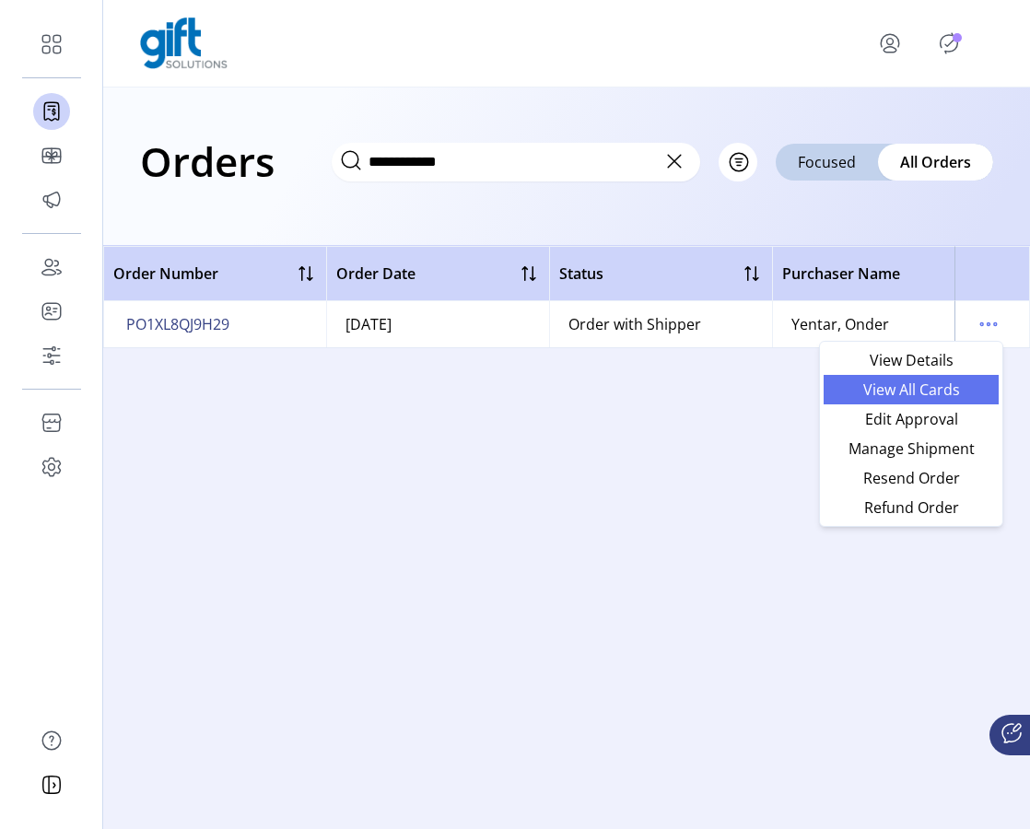
click at [666, 390] on span "View All Cards" at bounding box center [910, 389] width 153 height 15
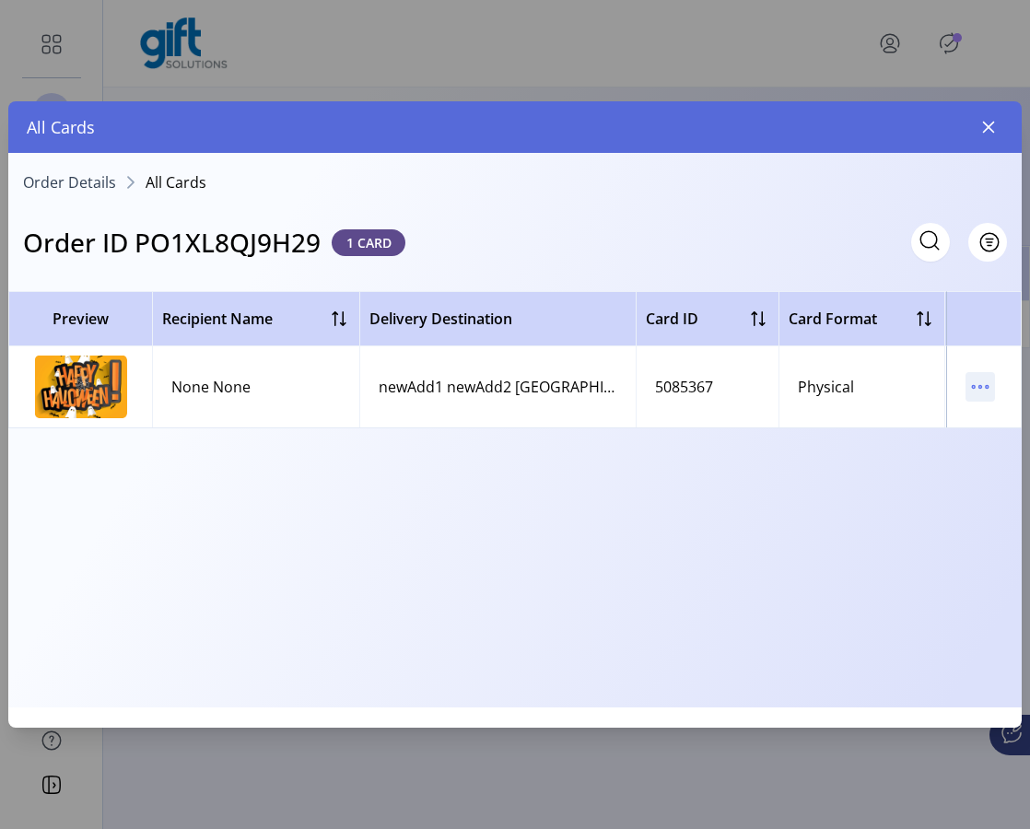
click at [666, 389] on icon "menu" at bounding box center [979, 386] width 29 height 29
click at [666, 456] on span "Resend Card" at bounding box center [902, 452] width 153 height 15
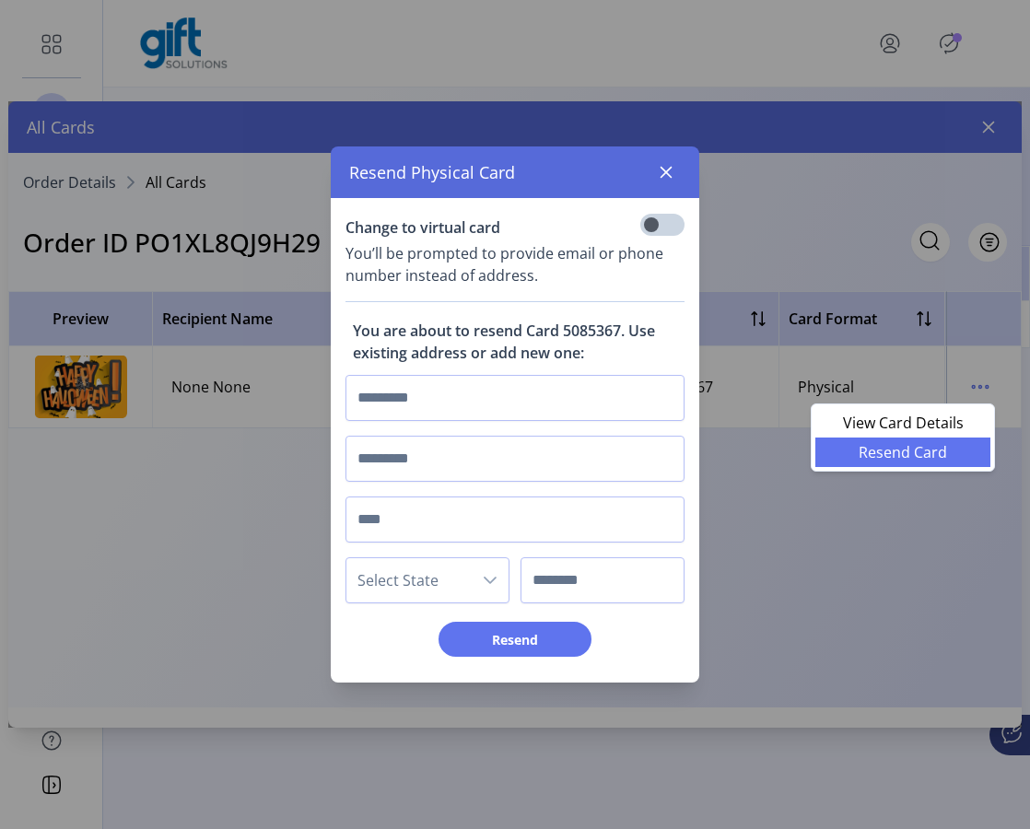
scroll to position [10, 6]
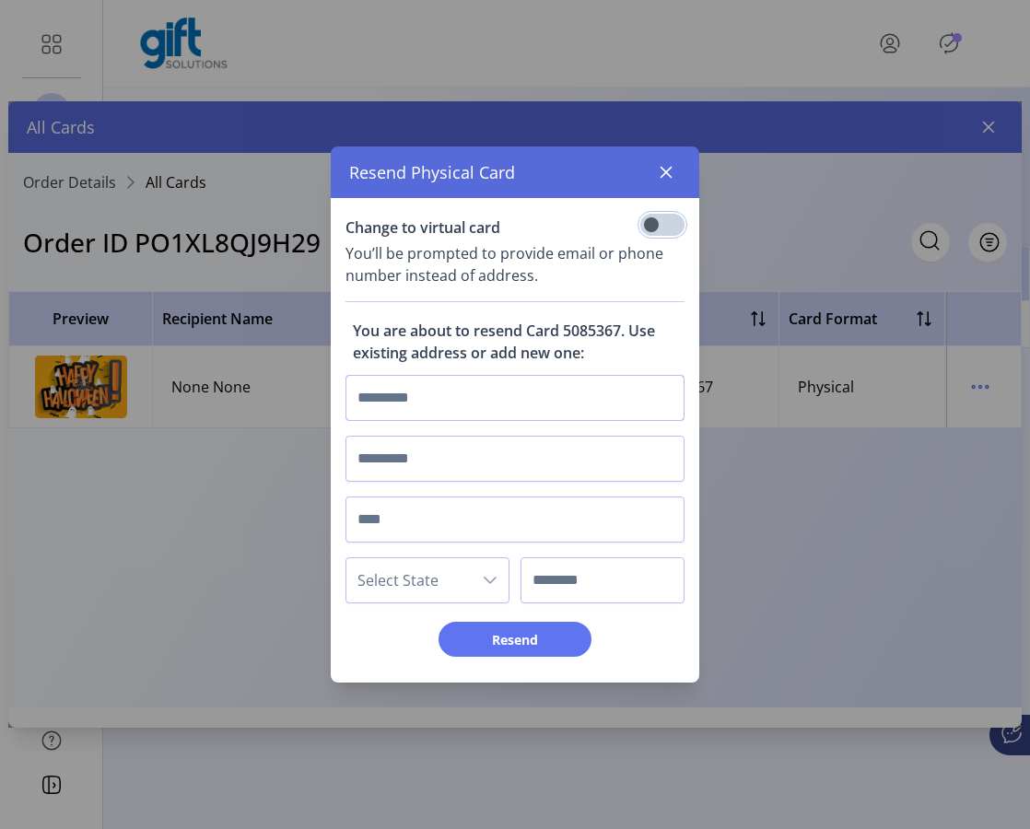
click at [507, 403] on input "text" at bounding box center [514, 398] width 339 height 46
type input "*******"
type input "********"
type input "****"
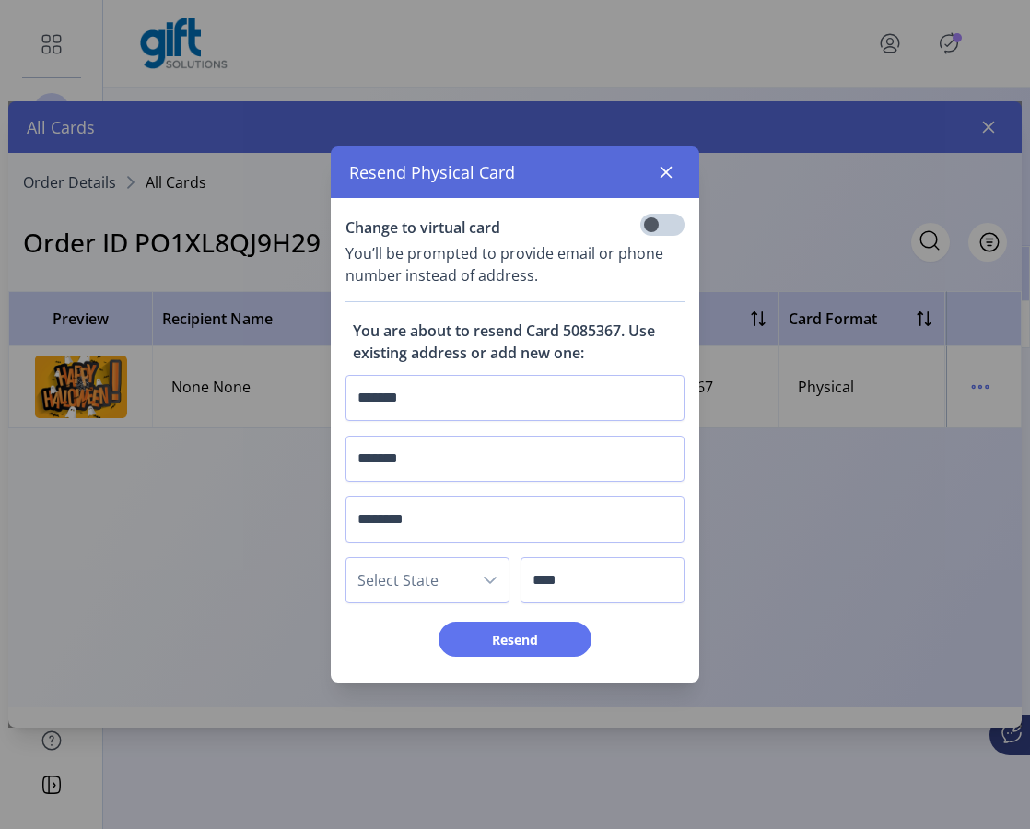
click at [415, 592] on span "Select State" at bounding box center [408, 580] width 125 height 44
click at [395, 405] on li "AL" at bounding box center [435, 396] width 169 height 37
click at [491, 646] on span "Resend" at bounding box center [514, 639] width 105 height 19
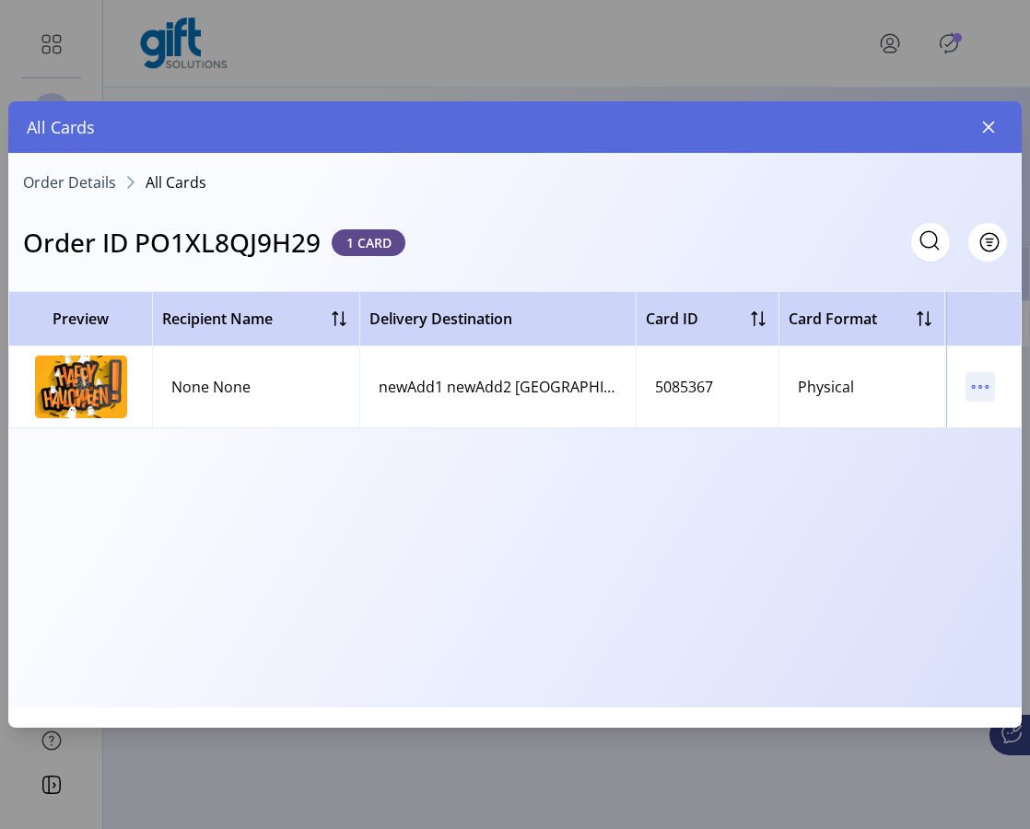
click at [666, 389] on icon "menu" at bounding box center [979, 386] width 29 height 29
click at [666, 457] on span "Resend Card" at bounding box center [902, 452] width 153 height 15
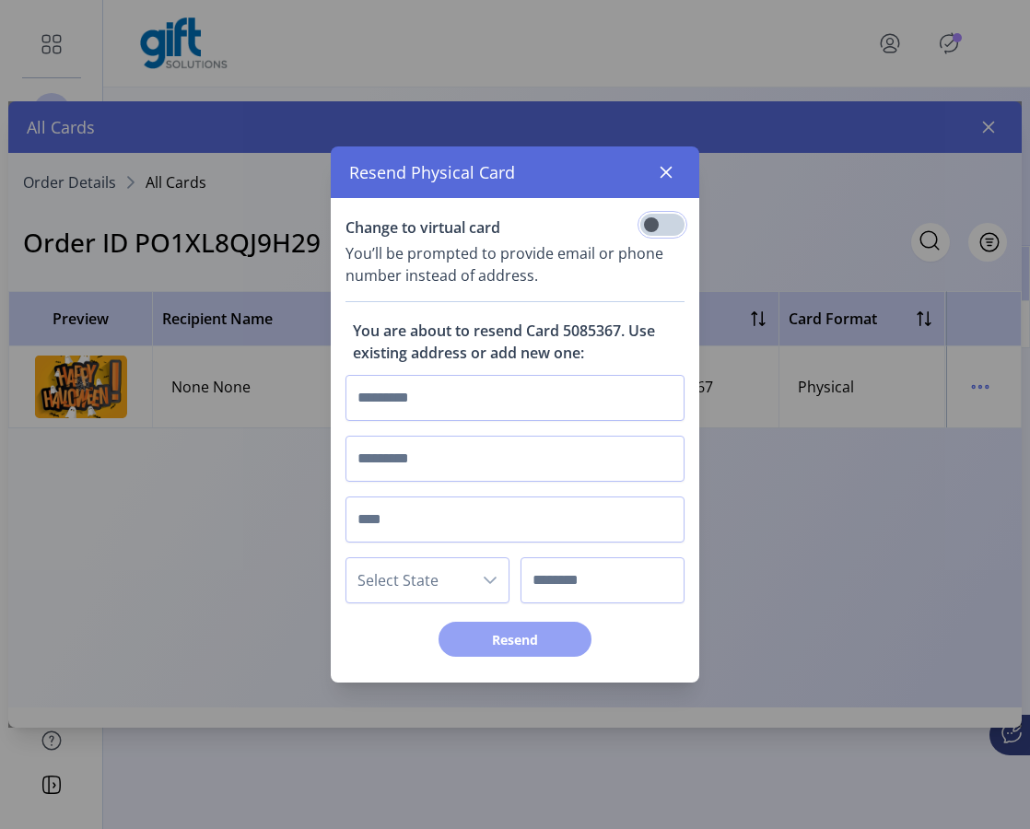
click at [490, 639] on span "Resend" at bounding box center [514, 639] width 105 height 19
click at [437, 385] on input "text" at bounding box center [514, 398] width 339 height 46
type input "*******"
type input "********"
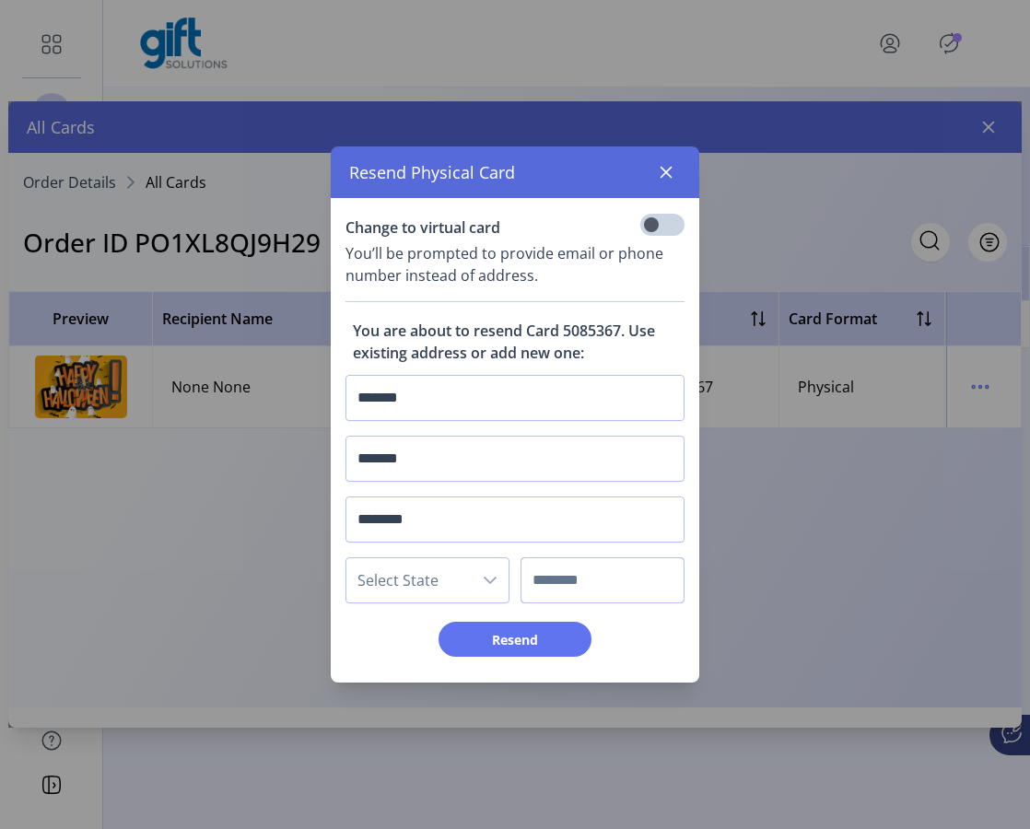
type input "****"
click at [453, 573] on span "Select State" at bounding box center [408, 580] width 125 height 44
click at [397, 398] on li "AL" at bounding box center [435, 396] width 169 height 37
click at [515, 644] on span "Resend" at bounding box center [514, 639] width 105 height 19
click at [666, 174] on button "button" at bounding box center [665, 171] width 29 height 29
